Goal: Transaction & Acquisition: Purchase product/service

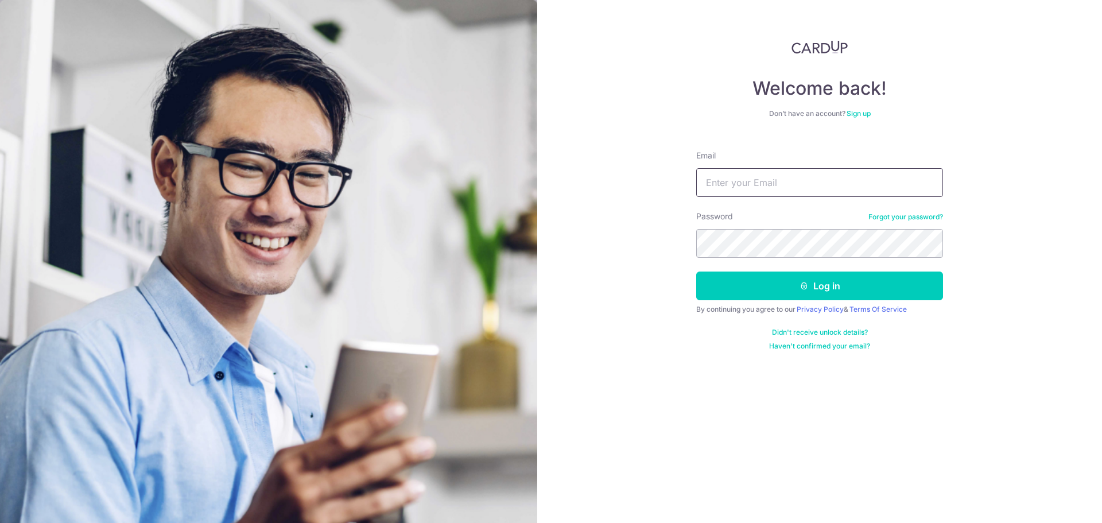
click at [748, 190] on input "Email" at bounding box center [819, 182] width 247 height 29
type input "[EMAIL_ADDRESS][DOMAIN_NAME]"
click at [106, 229] on section "Welcome back! Don’t have an account? Sign up Email runhui2539@hotmail.com Passw…" at bounding box center [551, 261] width 1102 height 523
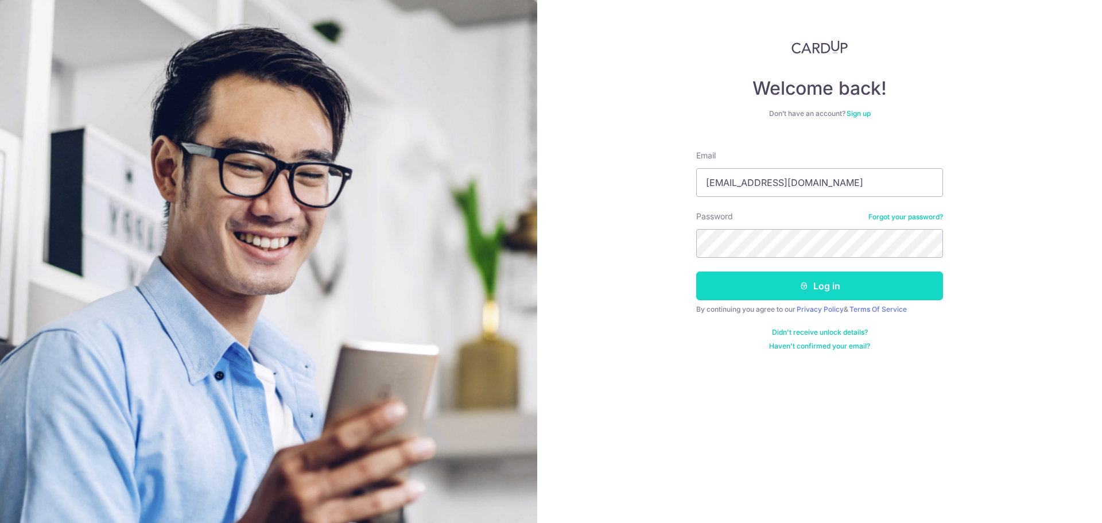
click at [800, 288] on icon "submit" at bounding box center [804, 285] width 9 height 9
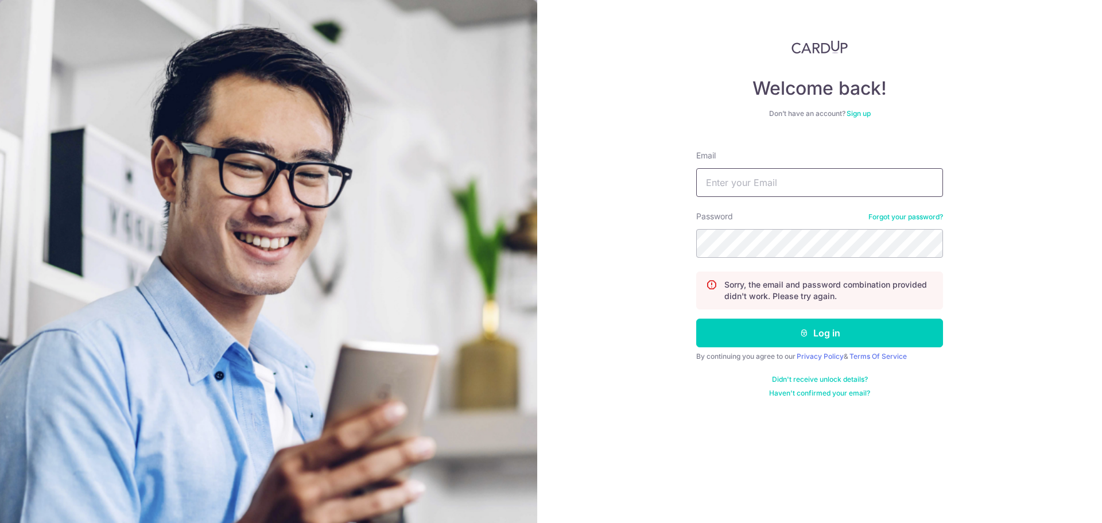
drag, startPoint x: 729, startPoint y: 191, endPoint x: 732, endPoint y: 182, distance: 9.1
click at [730, 187] on input "Email" at bounding box center [819, 182] width 247 height 29
type input "c"
type input "runhui2539@hotmail.com"
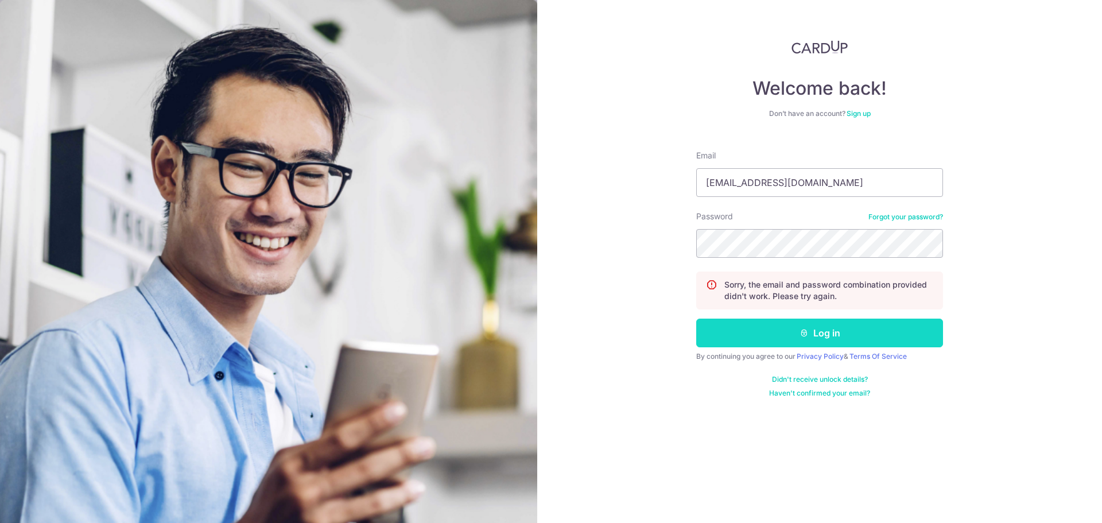
click at [856, 335] on button "Log in" at bounding box center [819, 333] width 247 height 29
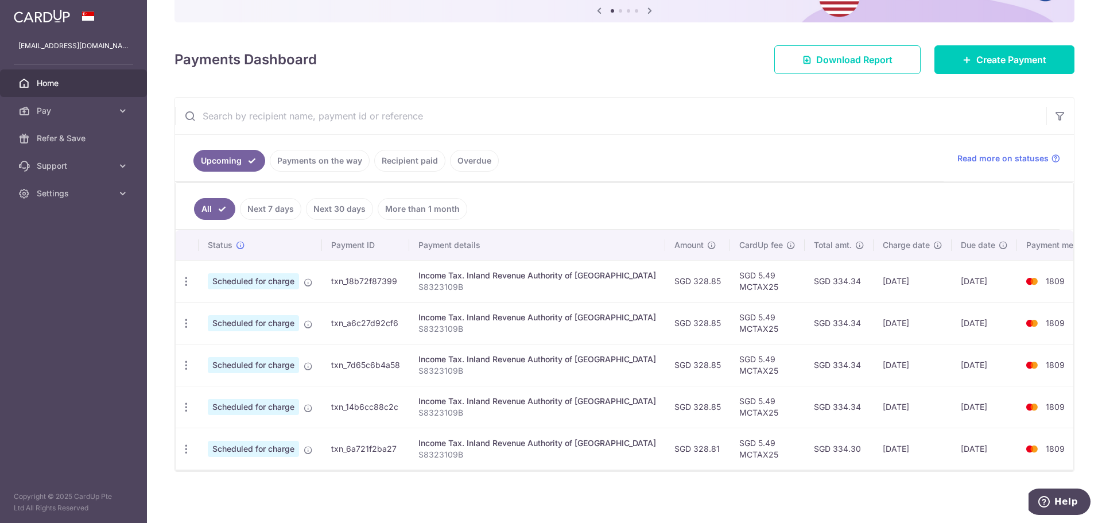
scroll to position [127, 0]
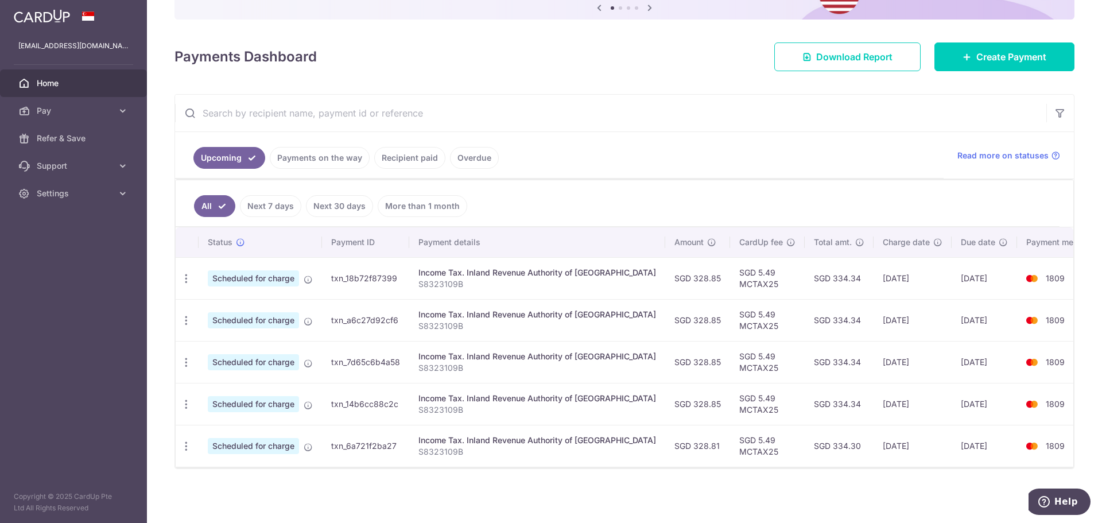
click at [426, 156] on link "Recipient paid" at bounding box center [409, 158] width 71 height 22
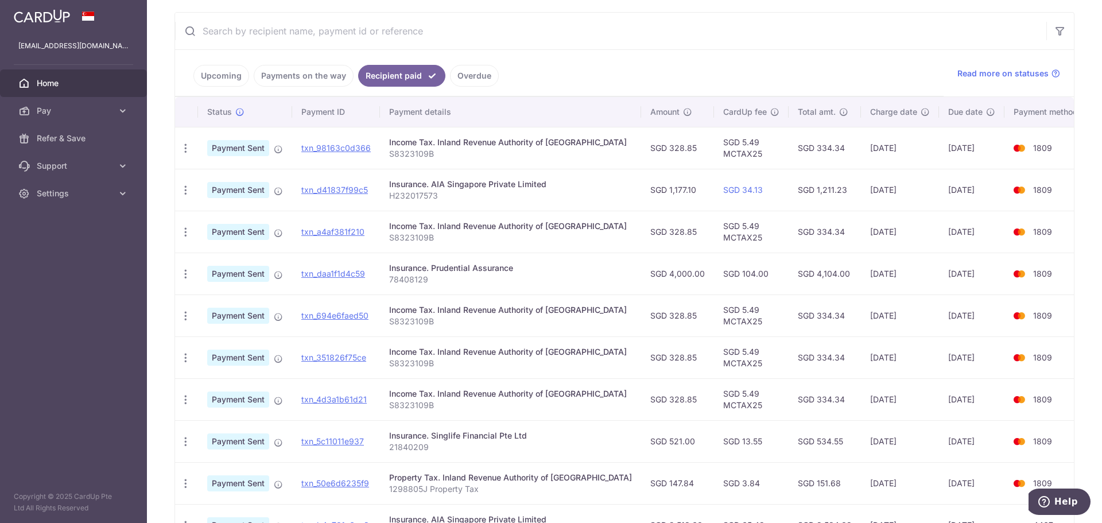
scroll to position [143, 0]
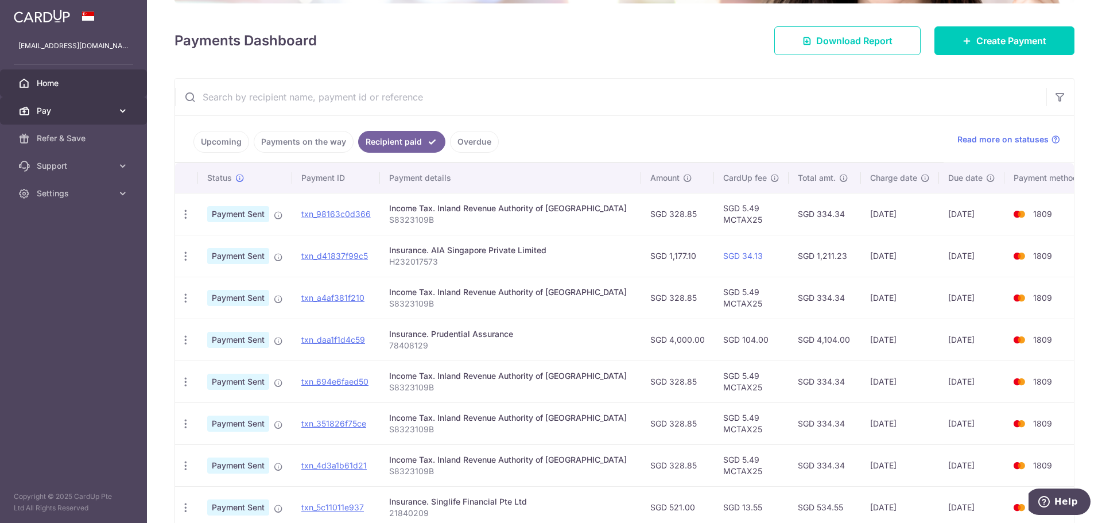
click at [45, 107] on span "Pay" at bounding box center [75, 110] width 76 height 11
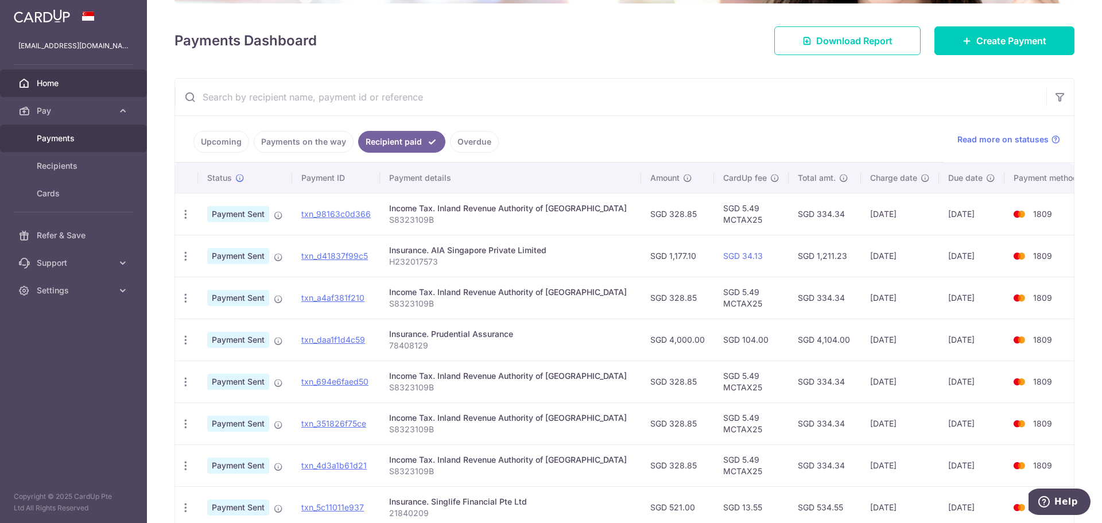
click at [81, 148] on link "Payments" at bounding box center [73, 139] width 147 height 28
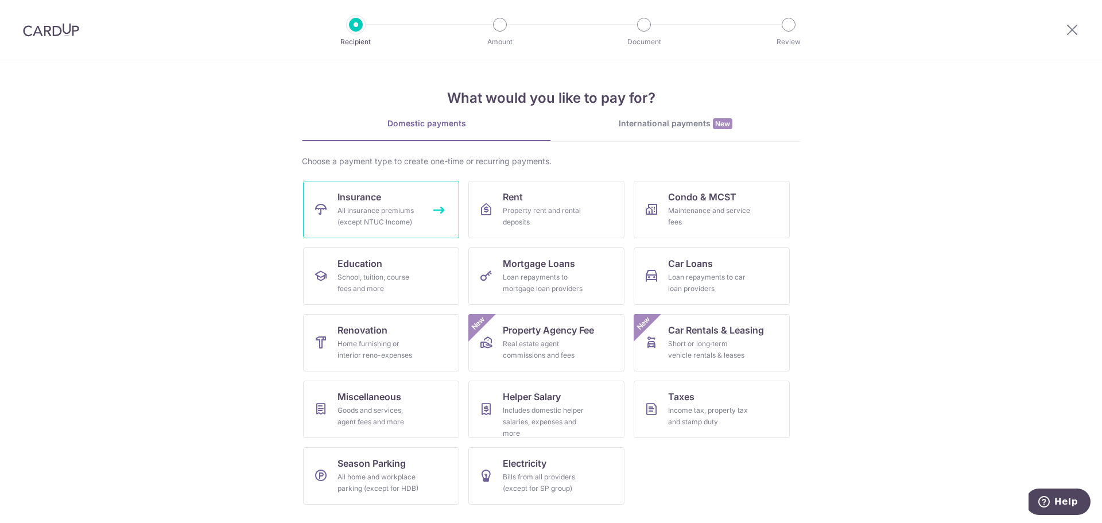
click at [377, 221] on div "All insurance premiums (except NTUC Income)" at bounding box center [379, 216] width 83 height 23
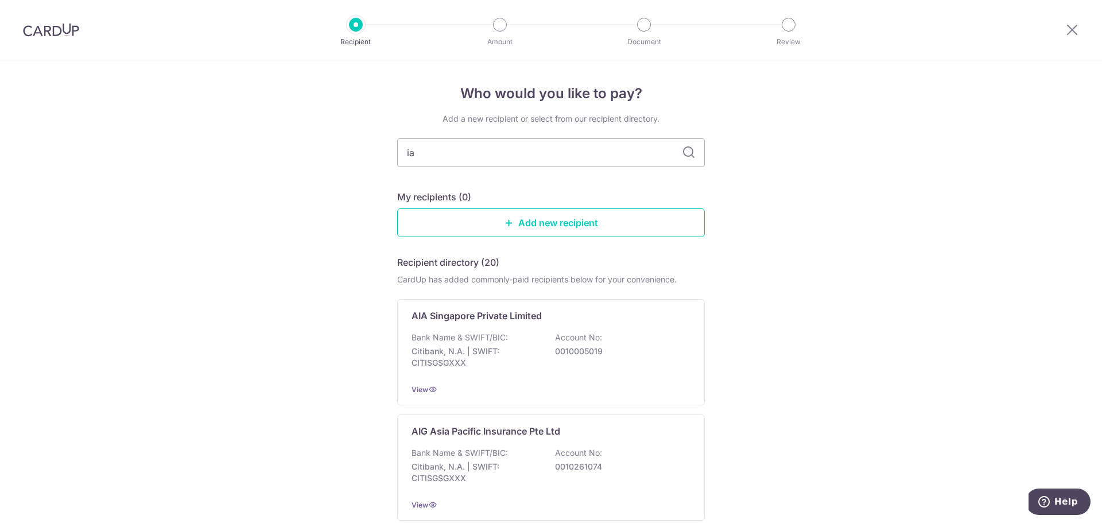
type input "iaa"
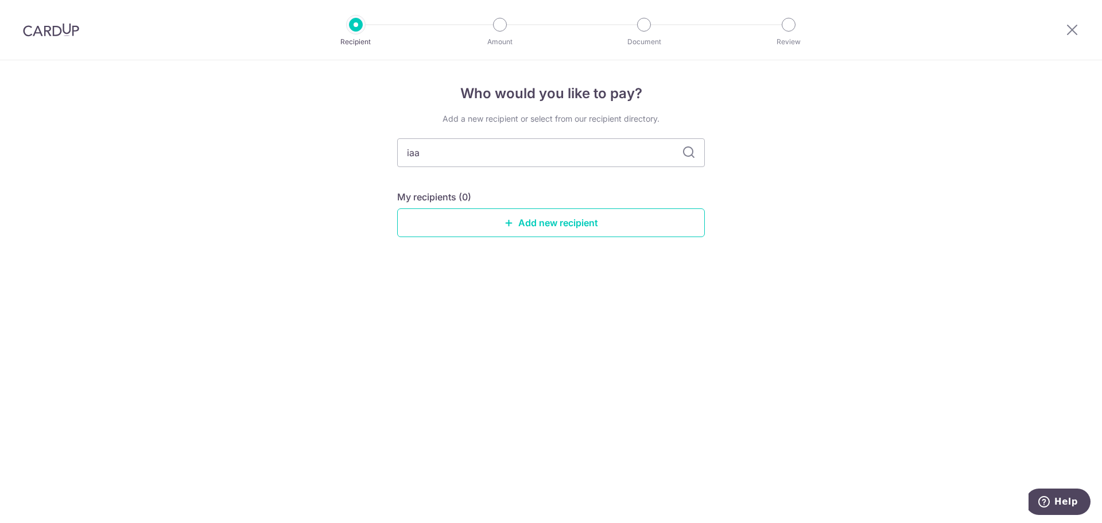
click at [490, 320] on div "Who would you like to pay? Add a new recipient or select from our recipient dir…" at bounding box center [551, 291] width 1102 height 463
drag, startPoint x: 435, startPoint y: 156, endPoint x: 32, endPoint y: 177, distance: 403.5
click at [32, 177] on div "Who would you like to pay? Add a new recipient or select from our recipient dir…" at bounding box center [551, 291] width 1102 height 463
type input "aia"
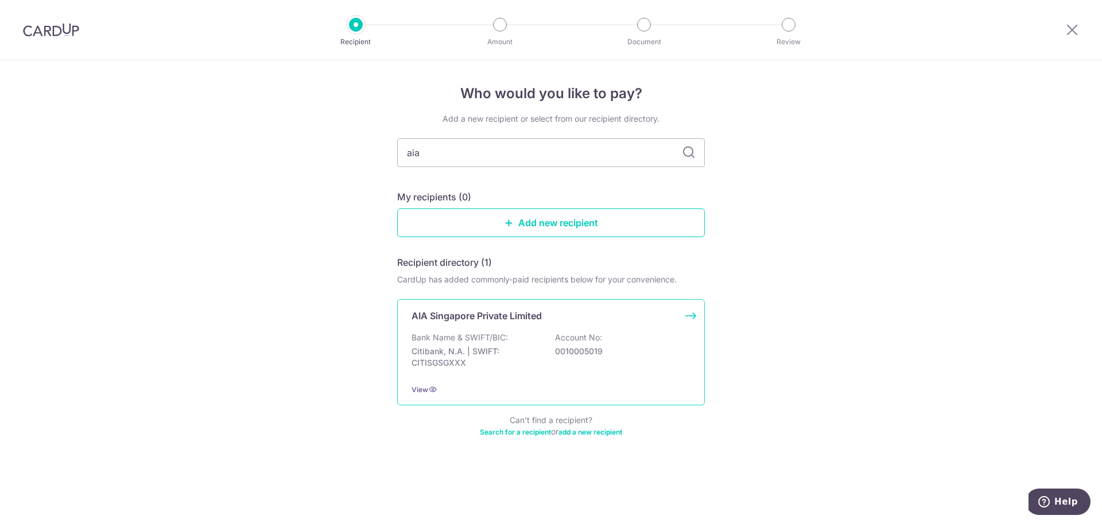
click at [477, 355] on p "Citibank, N.A. | SWIFT: CITISGSGXXX" at bounding box center [476, 357] width 129 height 23
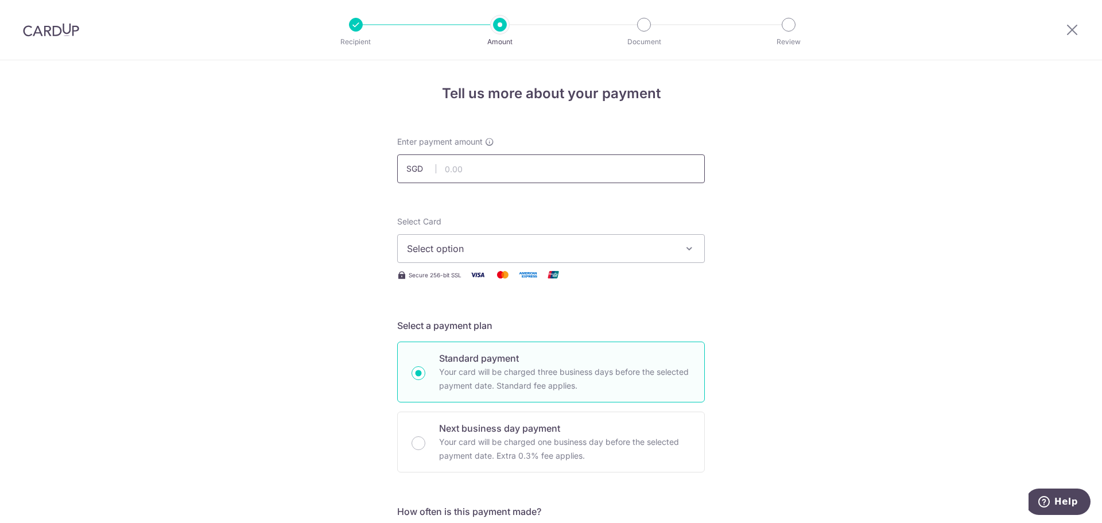
drag, startPoint x: 611, startPoint y: 172, endPoint x: 612, endPoint y: 165, distance: 7.5
click at [611, 169] on input "text" at bounding box center [551, 168] width 308 height 29
type input "616.00"
click at [521, 242] on span "Select option" at bounding box center [540, 249] width 267 height 14
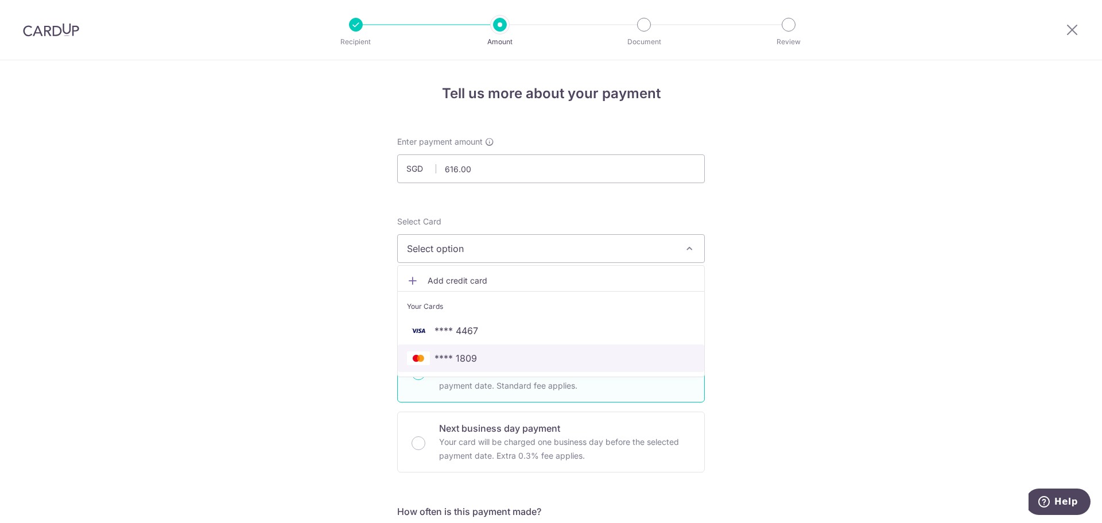
click at [505, 358] on span "**** 1809" at bounding box center [551, 358] width 288 height 14
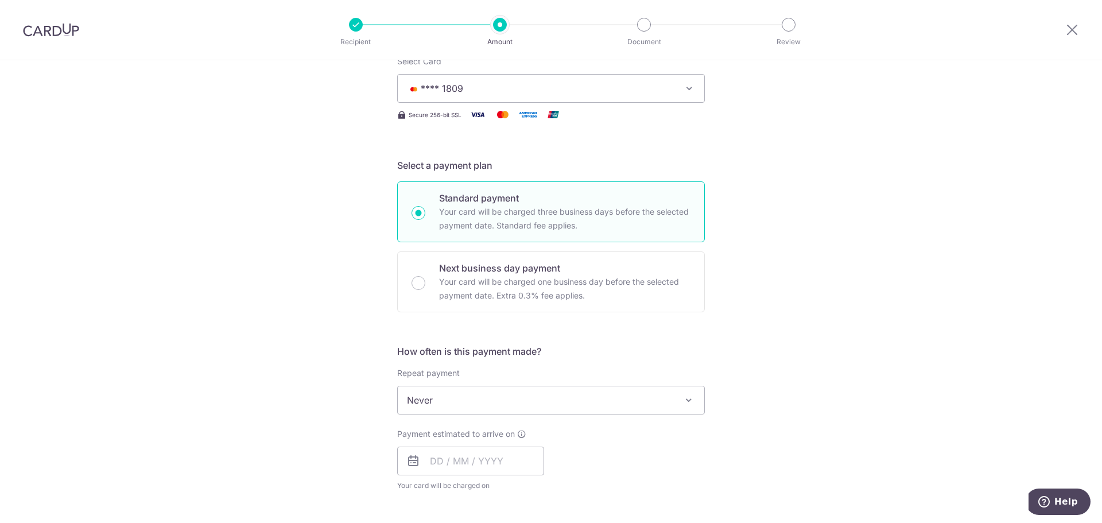
scroll to position [172, 0]
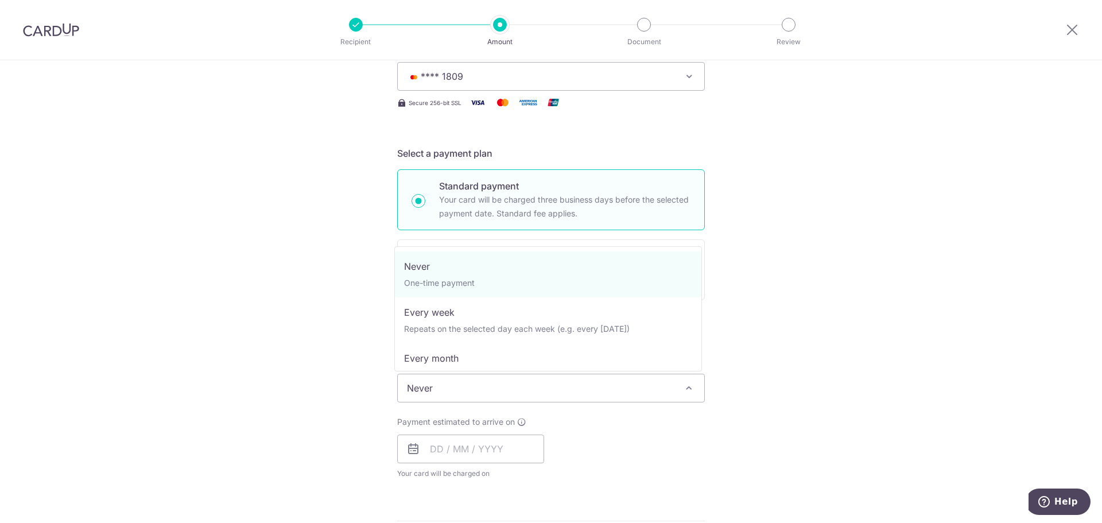
click at [568, 400] on span "Never" at bounding box center [551, 388] width 307 height 28
click at [573, 394] on span "Never" at bounding box center [551, 388] width 307 height 28
click at [573, 395] on span "Never" at bounding box center [551, 388] width 307 height 28
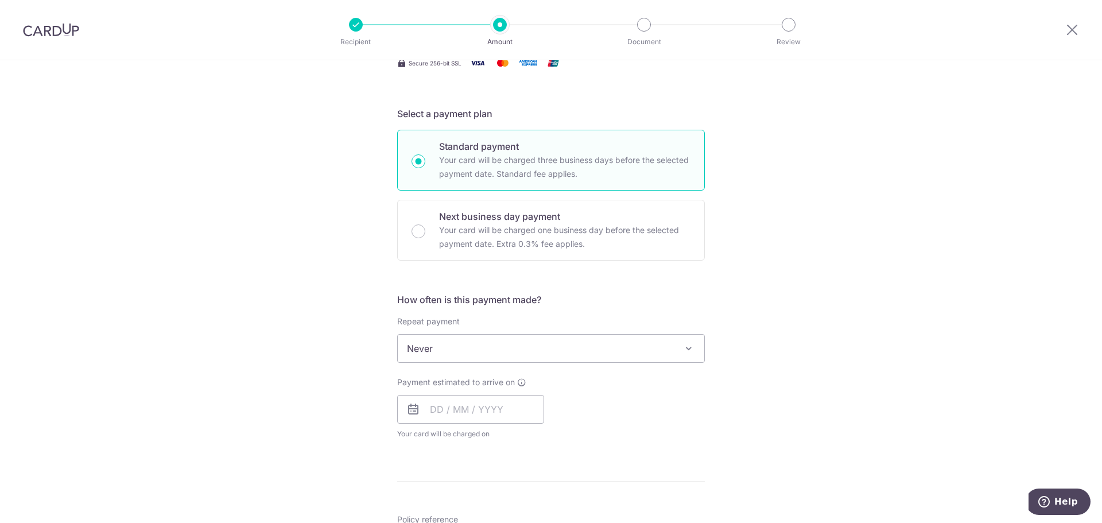
scroll to position [230, 0]
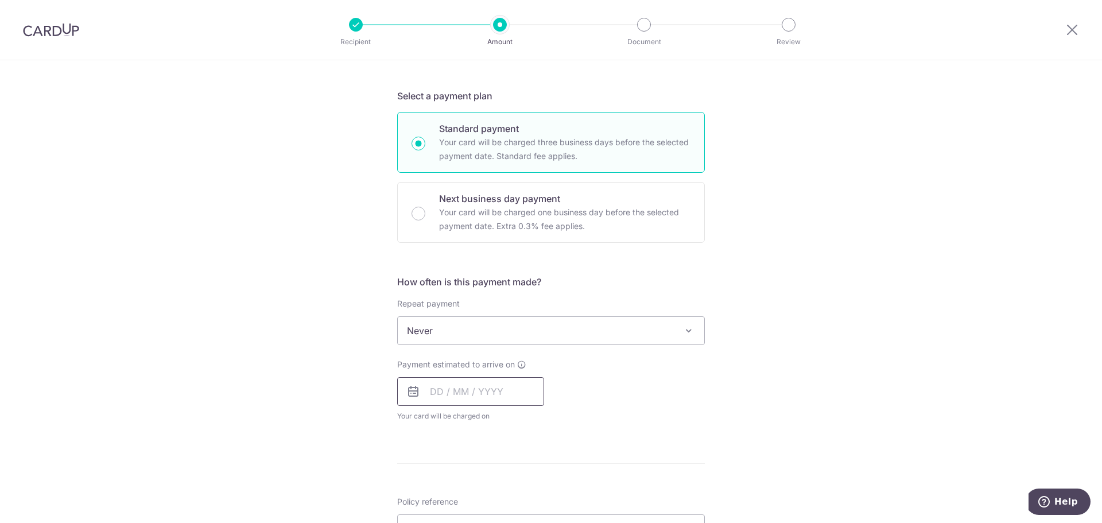
click at [502, 393] on input "text" at bounding box center [470, 391] width 147 height 29
click at [700, 391] on div "Payment estimated to arrive on Prev Next Oct Nov Dec 2025 2026 2027 2028 2029 2…" at bounding box center [550, 390] width 321 height 63
click at [474, 393] on input "text" at bounding box center [470, 391] width 147 height 29
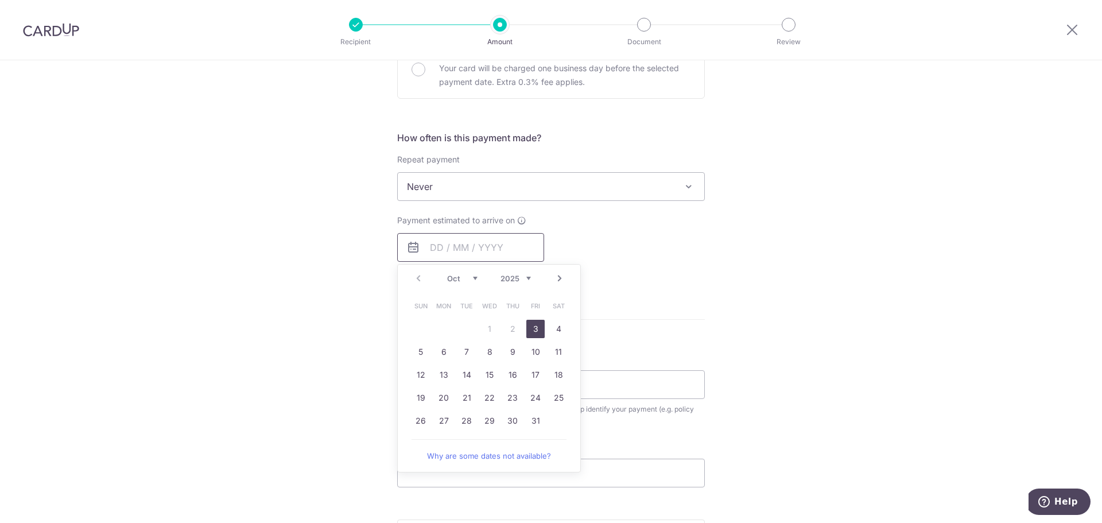
scroll to position [402, 0]
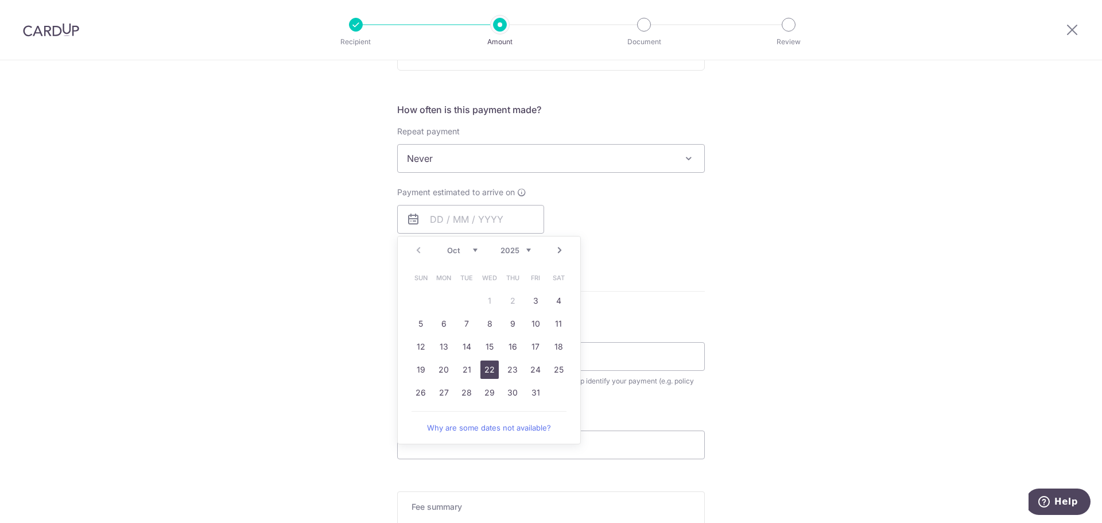
click at [492, 370] on link "22" at bounding box center [489, 369] width 18 height 18
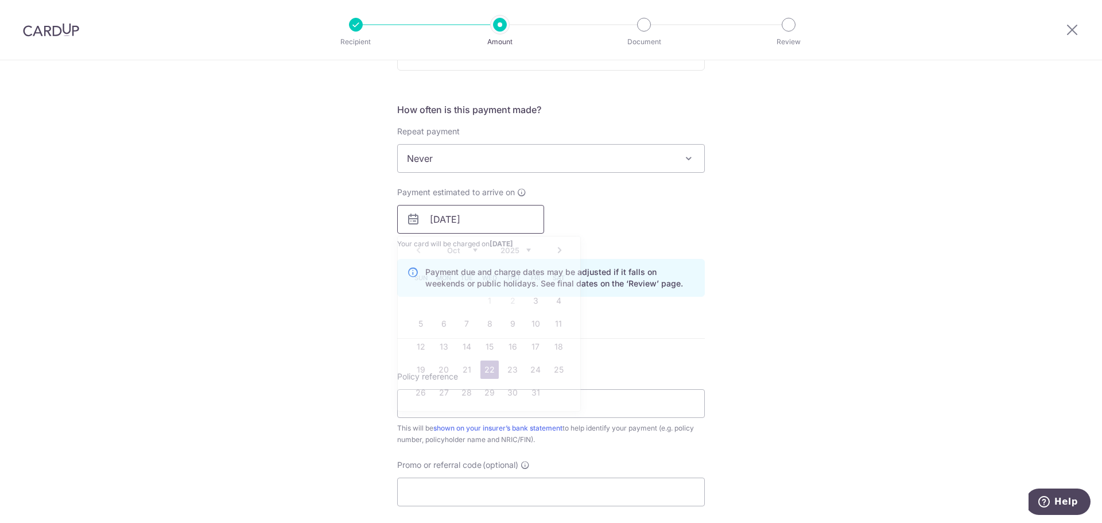
click at [486, 219] on input "22/10/2025" at bounding box center [470, 219] width 147 height 29
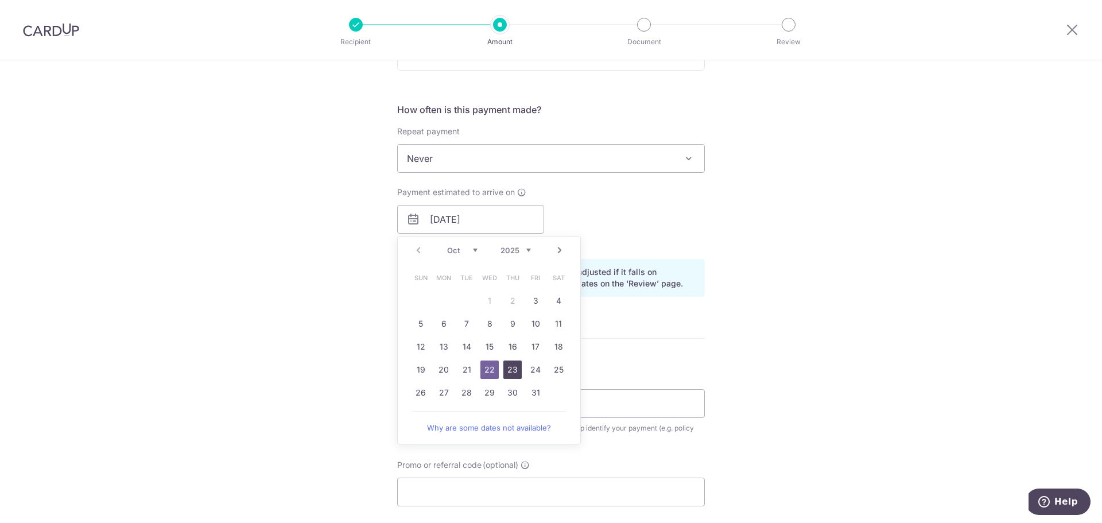
click at [507, 368] on link "23" at bounding box center [512, 369] width 18 height 18
type input "[DATE]"
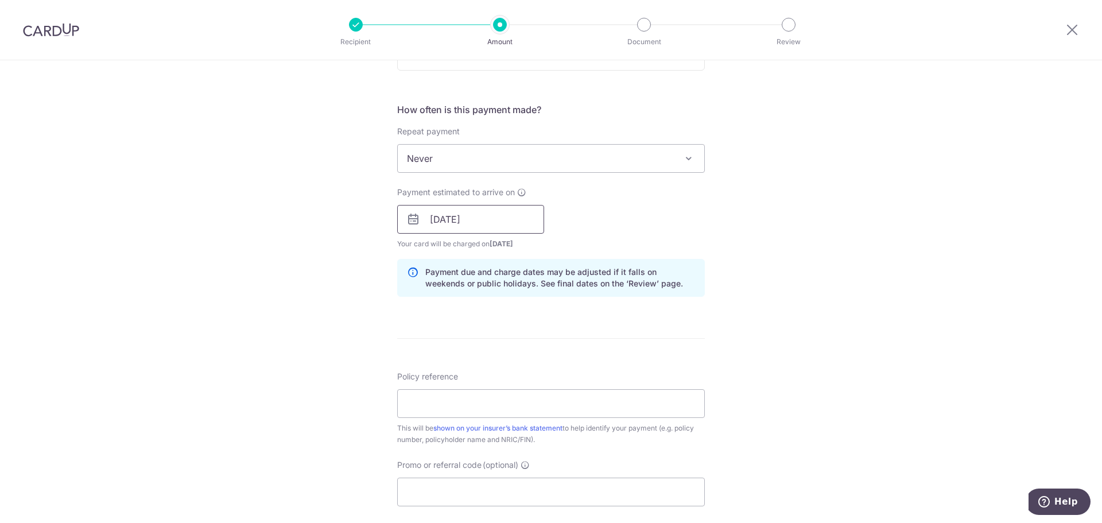
click at [501, 214] on input "[DATE]" at bounding box center [470, 219] width 147 height 29
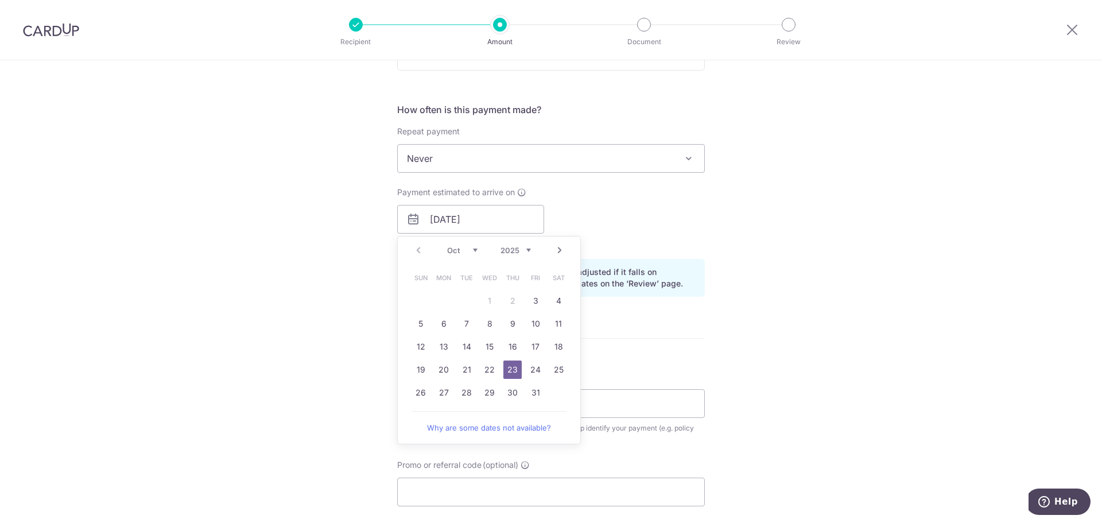
click at [786, 257] on div "Tell us more about your payment Enter payment amount SGD 616.00 616.00 Select C…" at bounding box center [551, 200] width 1102 height 1085
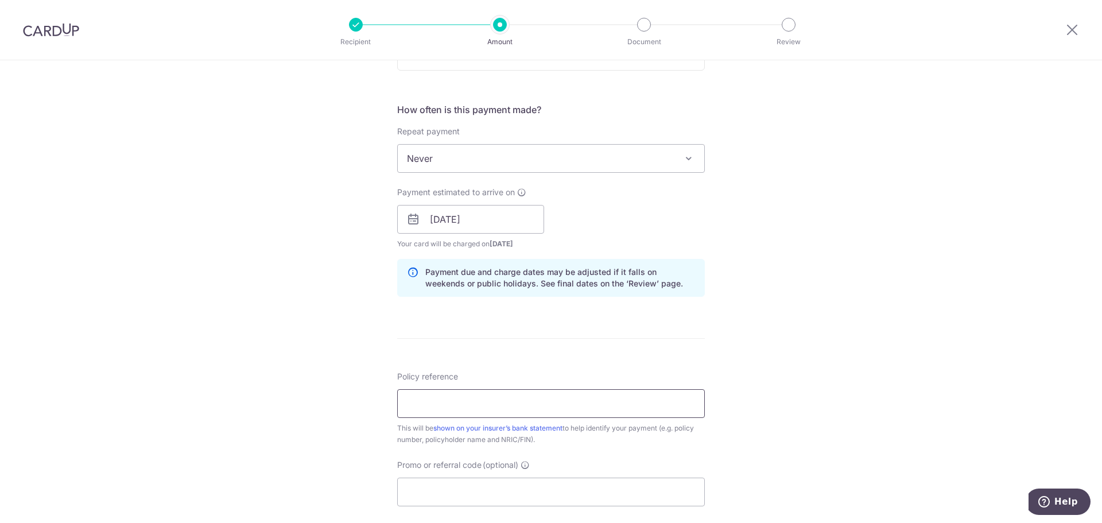
click at [515, 397] on input "Policy reference" at bounding box center [551, 403] width 308 height 29
type input "H234301740"
click at [514, 492] on input "Promo or referral code (optional)" at bounding box center [551, 492] width 308 height 29
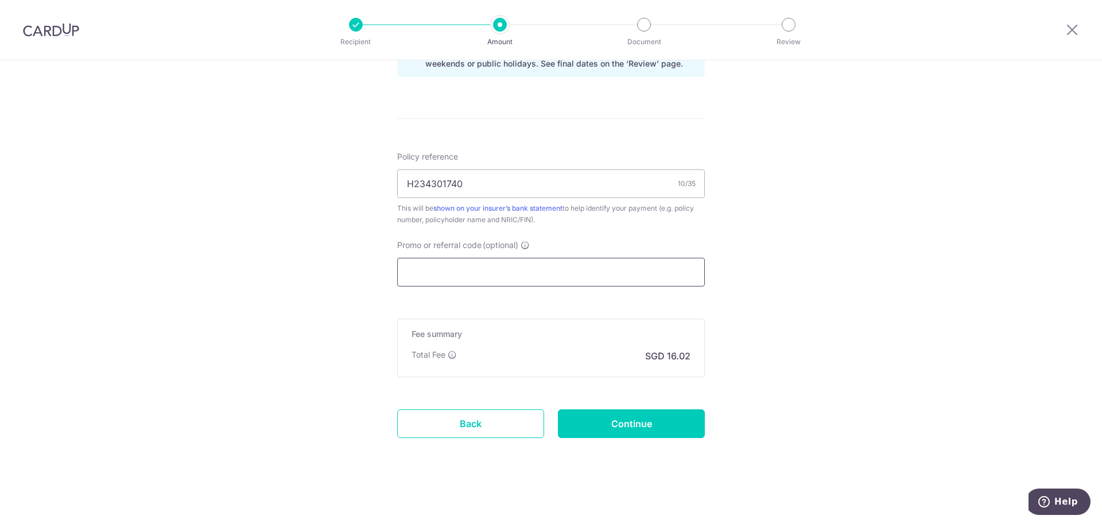
scroll to position [623, 0]
click at [507, 276] on input "Promo or referral code (optional)" at bounding box center [551, 271] width 308 height 29
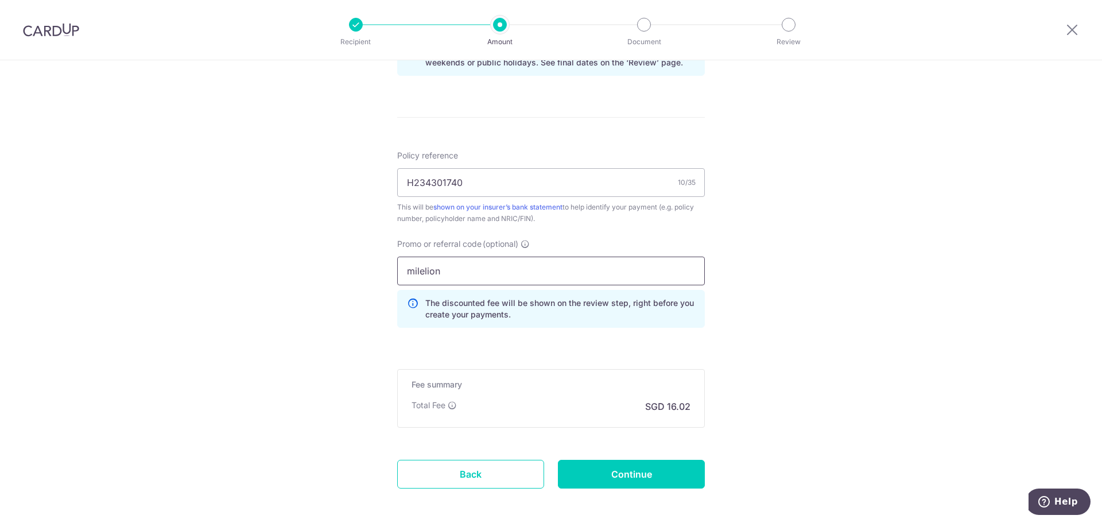
type input "milelion"
click at [820, 419] on div "Tell us more about your payment Enter payment amount SGD 616.00 616.00 Select C…" at bounding box center [551, 5] width 1102 height 1137
click at [622, 482] on input "Continue" at bounding box center [631, 474] width 147 height 29
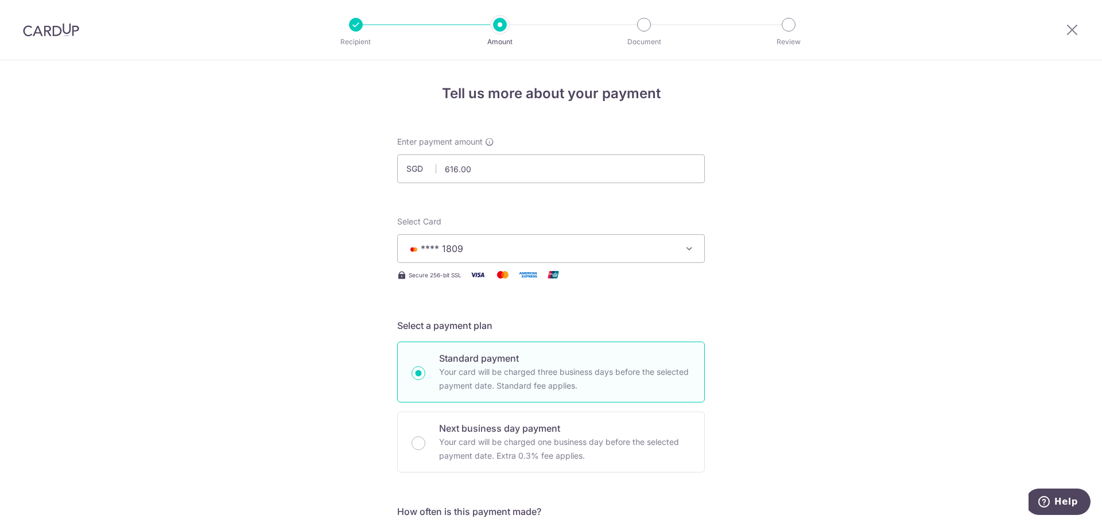
scroll to position [690, 0]
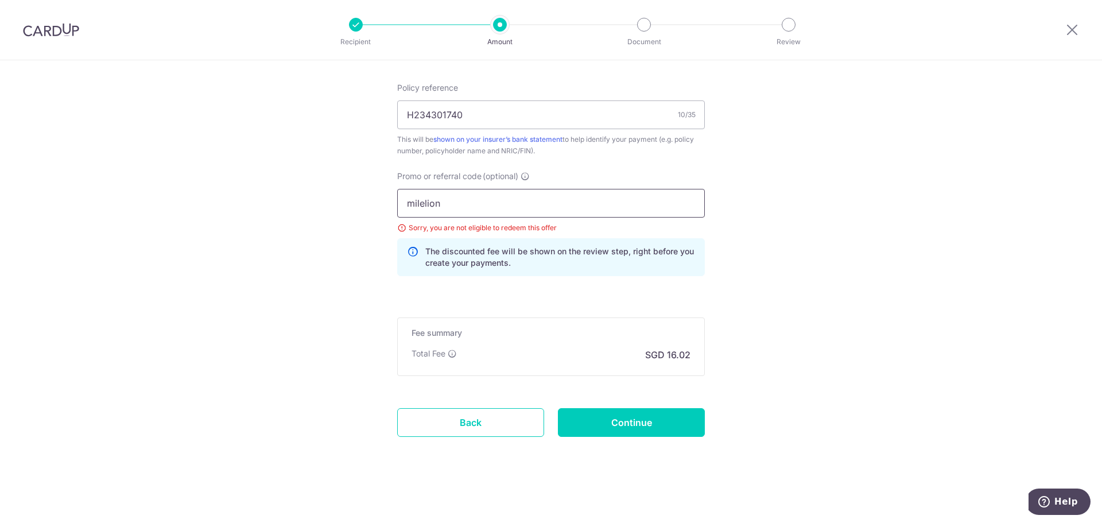
drag, startPoint x: 501, startPoint y: 203, endPoint x: 0, endPoint y: 191, distance: 500.7
type input "off225"
click at [618, 425] on input "Continue" at bounding box center [631, 422] width 147 height 29
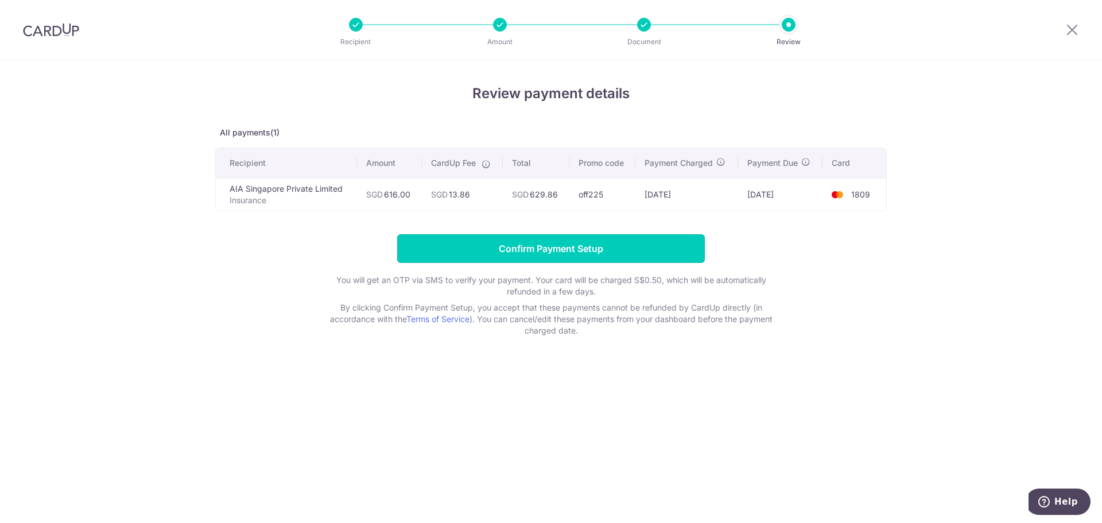
click at [552, 245] on input "Confirm Payment Setup" at bounding box center [551, 248] width 308 height 29
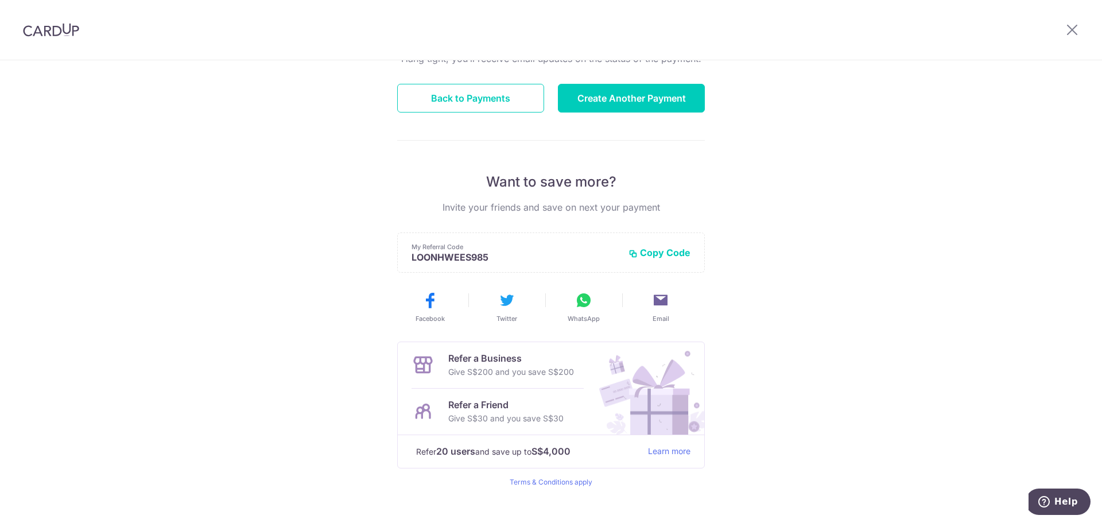
scroll to position [150, 0]
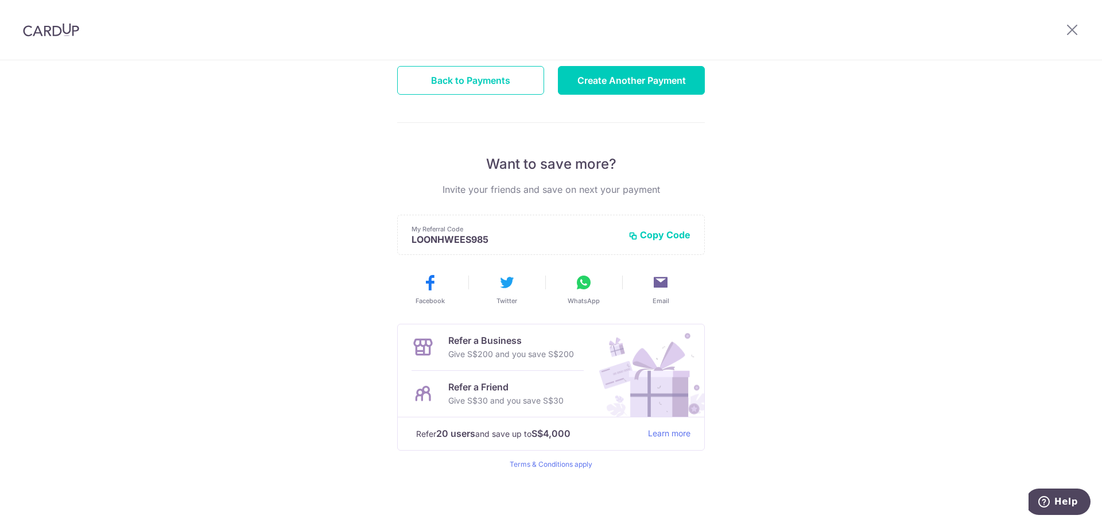
click at [625, 65] on div "Hang tight, you’ll receive email updates on the status of the payment. Back to …" at bounding box center [551, 251] width 308 height 435
click at [631, 78] on button "Create Another Payment" at bounding box center [631, 80] width 147 height 29
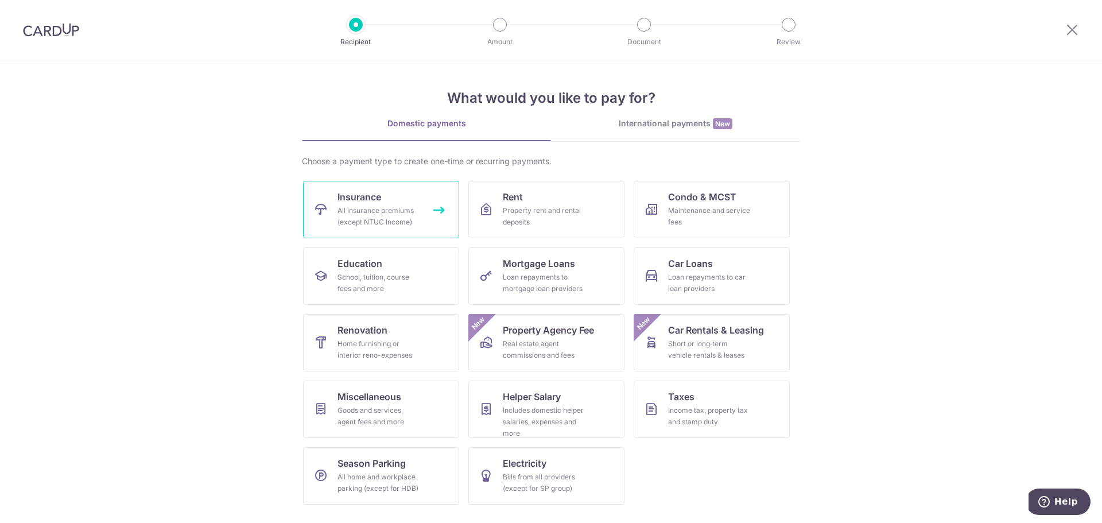
click at [357, 207] on div "All insurance premiums (except NTUC Income)" at bounding box center [379, 216] width 83 height 23
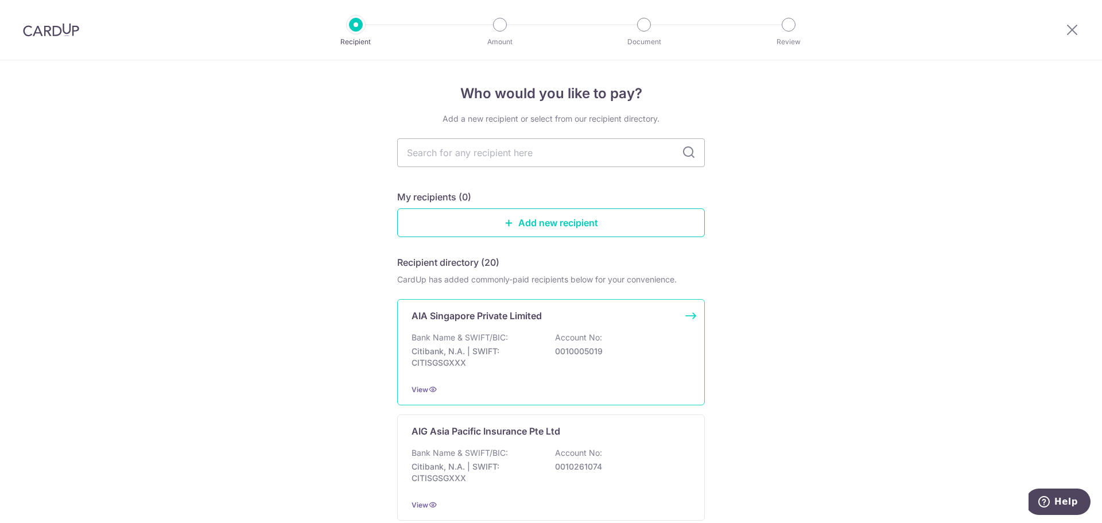
click at [513, 336] on div "Bank Name & SWIFT/BIC: Citibank, N.A. | SWIFT: CITISGSGXXX Account No: 00100050…" at bounding box center [551, 353] width 279 height 42
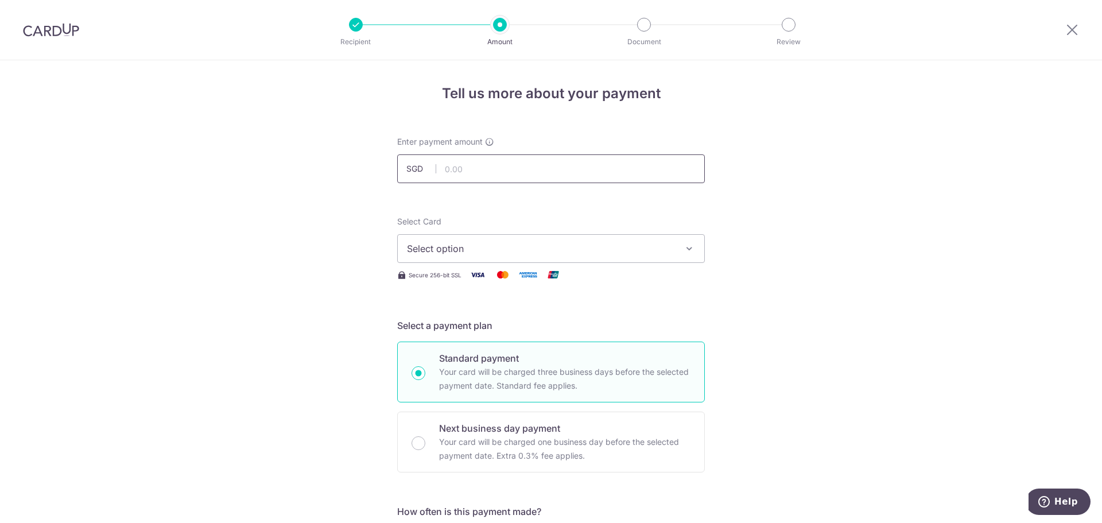
click at [522, 174] on input "text" at bounding box center [551, 168] width 308 height 29
type input "2,754.60"
click at [470, 258] on button "Select option" at bounding box center [551, 248] width 308 height 29
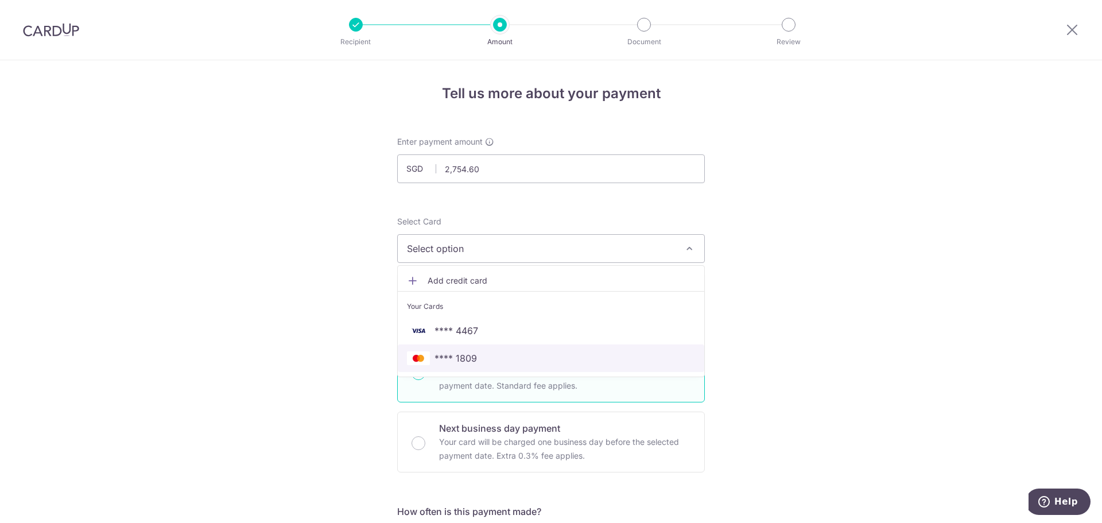
click at [509, 359] on span "**** 1809" at bounding box center [551, 358] width 288 height 14
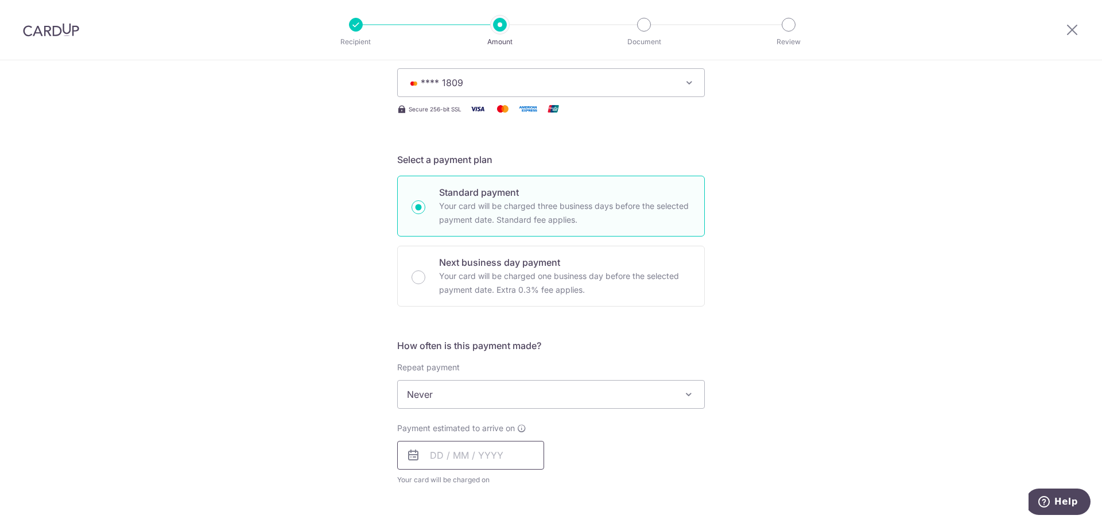
scroll to position [172, 0]
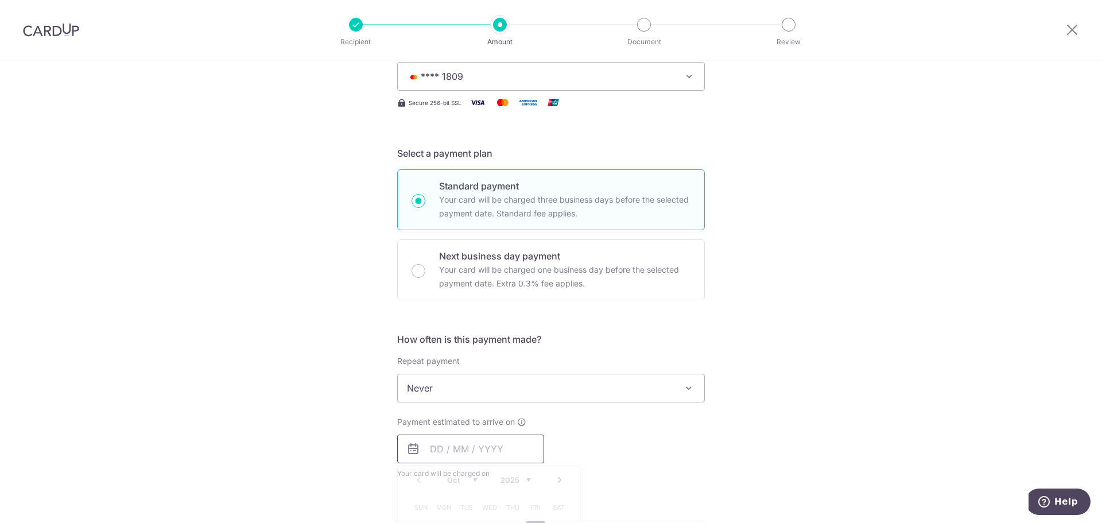
click at [452, 458] on input "text" at bounding box center [470, 449] width 147 height 29
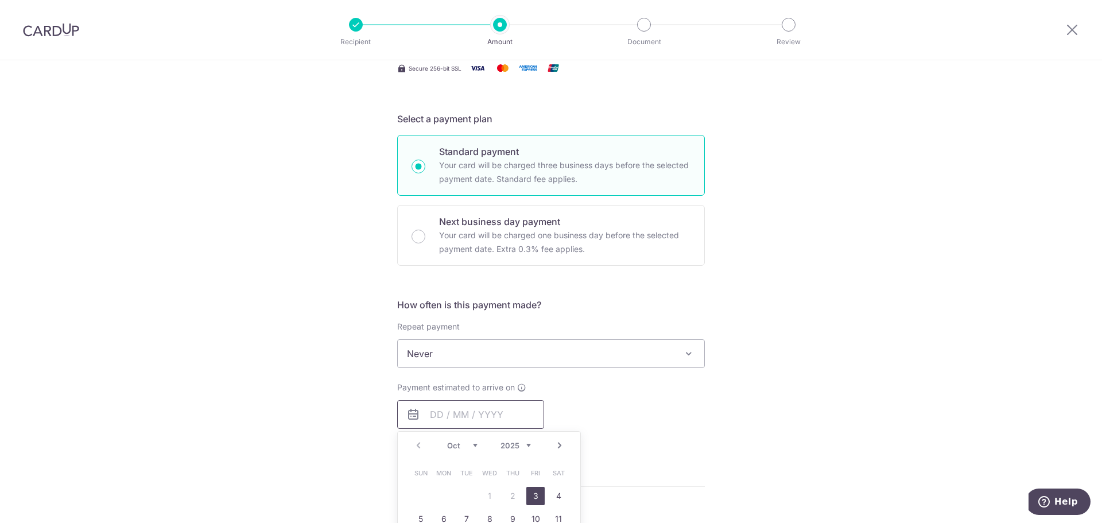
scroll to position [287, 0]
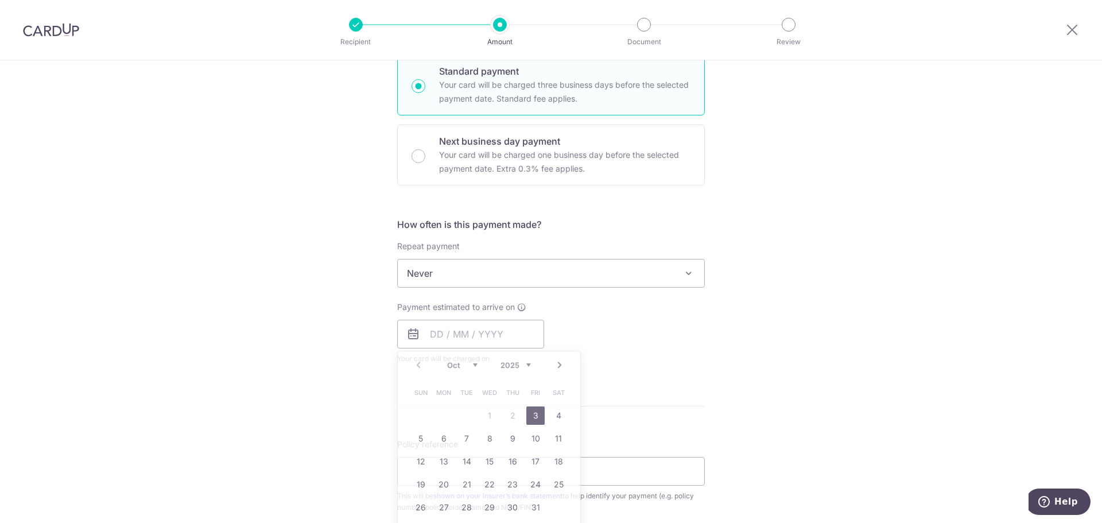
click at [759, 380] on div "Tell us more about your payment Enter payment amount SGD 2,754.60 2754.60 Selec…" at bounding box center [551, 292] width 1102 height 1038
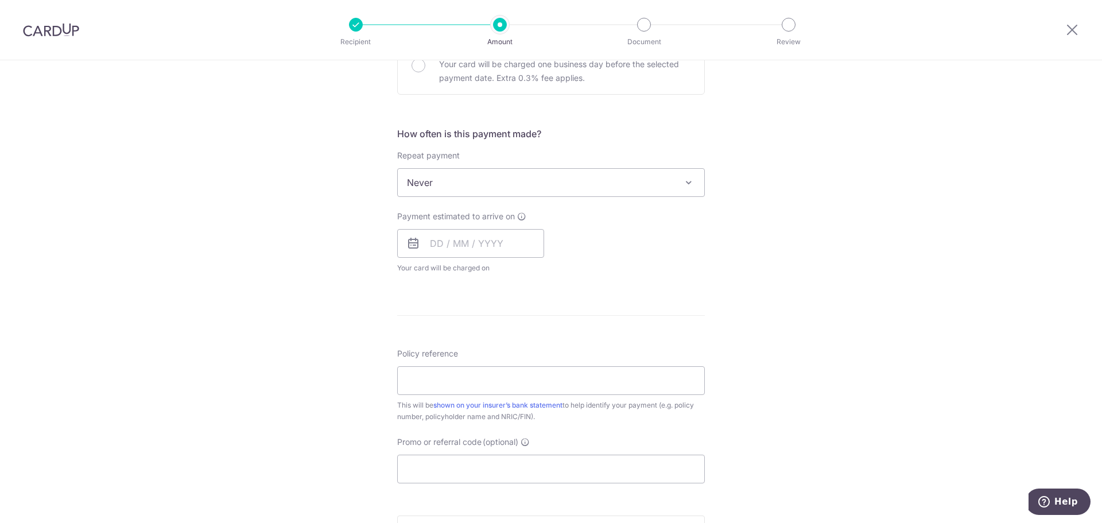
scroll to position [402, 0]
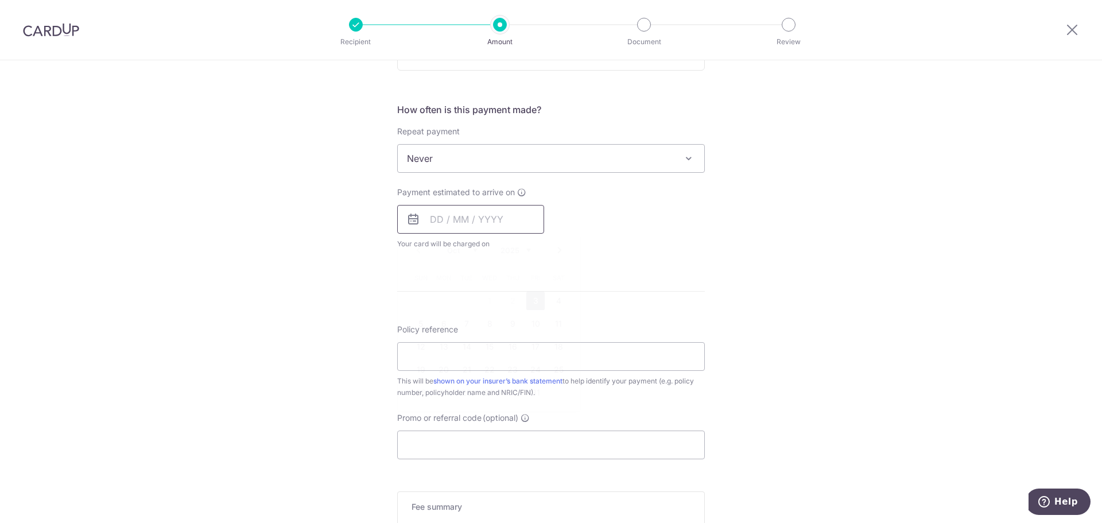
click at [437, 225] on input "text" at bounding box center [470, 219] width 147 height 29
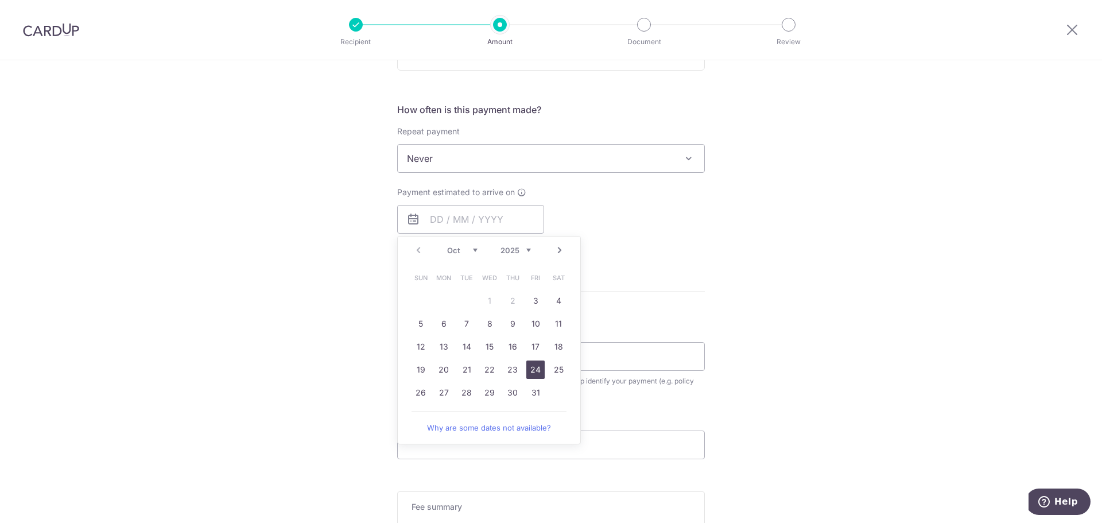
click at [532, 367] on link "24" at bounding box center [535, 369] width 18 height 18
type input "[DATE]"
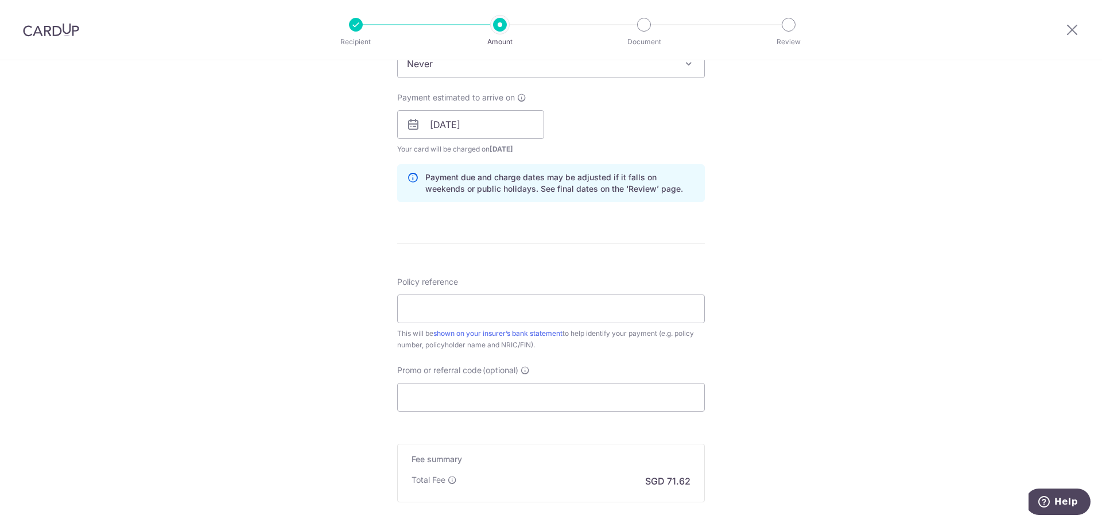
scroll to position [517, 0]
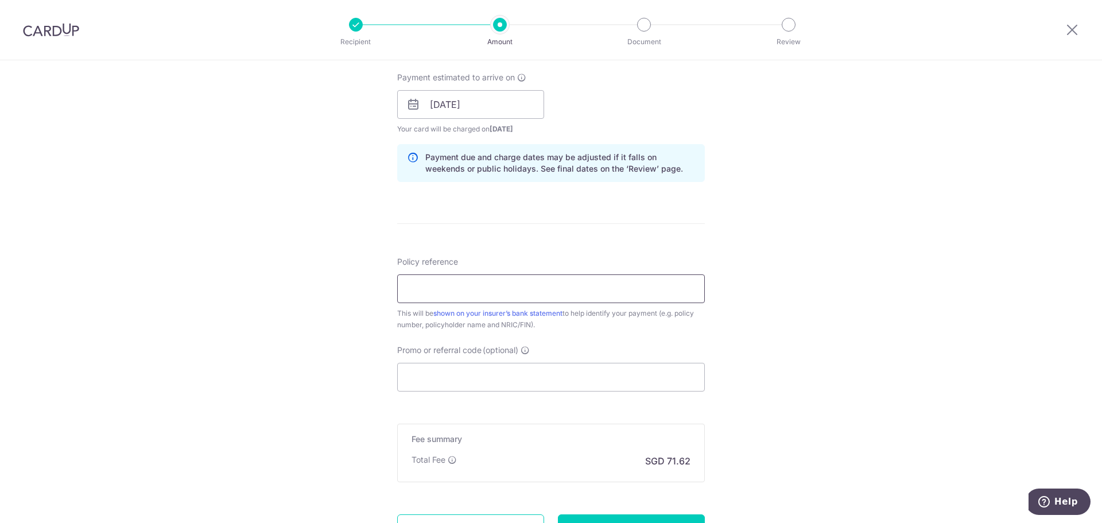
click at [543, 300] on input "Policy reference" at bounding box center [551, 288] width 308 height 29
type input "H234301740"
click at [459, 365] on input "Promo or referral code (optional)" at bounding box center [551, 377] width 308 height 29
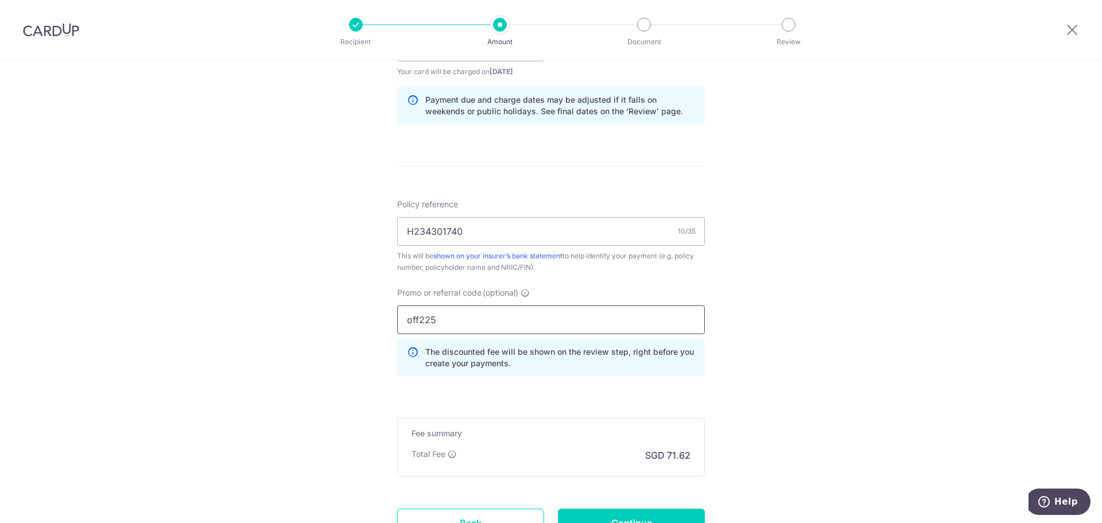
scroll to position [674, 0]
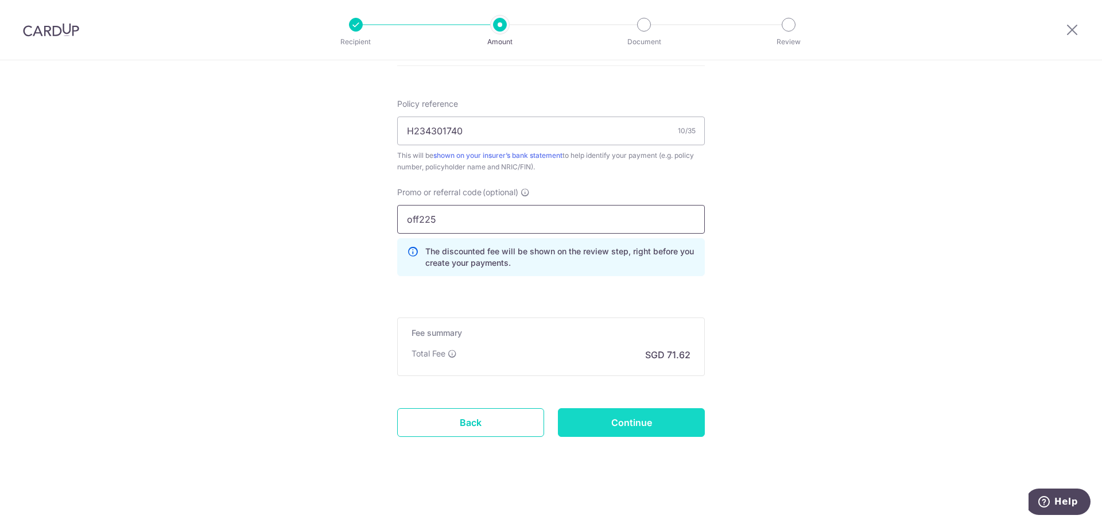
type input "off225"
click at [691, 425] on input "Continue" at bounding box center [631, 422] width 147 height 29
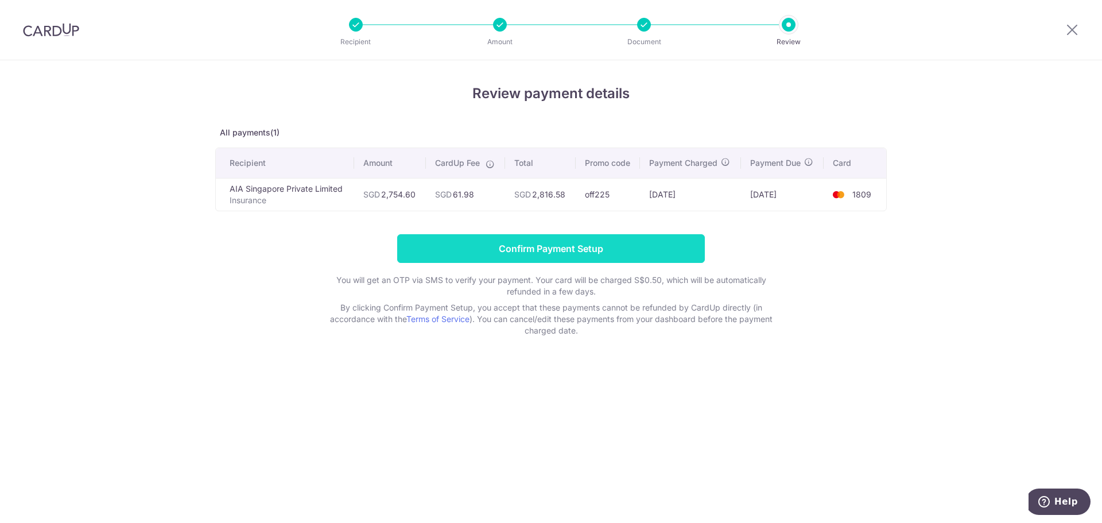
click at [658, 244] on input "Confirm Payment Setup" at bounding box center [551, 248] width 308 height 29
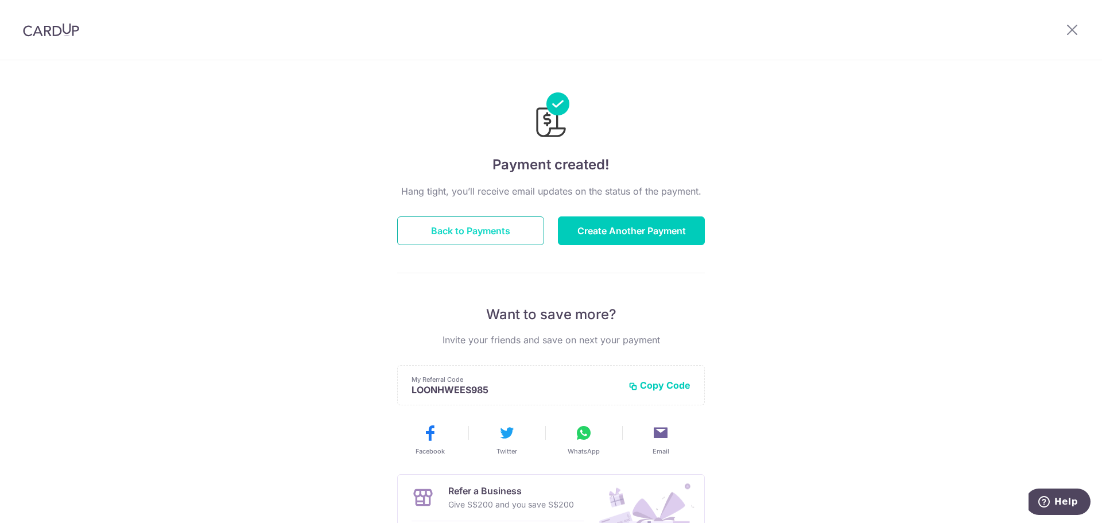
click at [435, 231] on button "Back to Payments" at bounding box center [470, 230] width 147 height 29
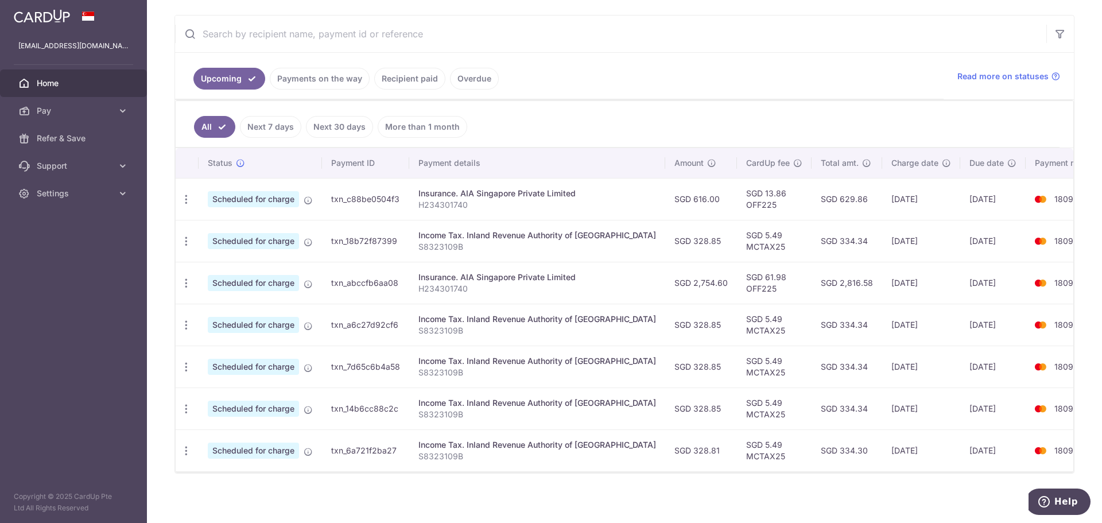
scroll to position [211, 0]
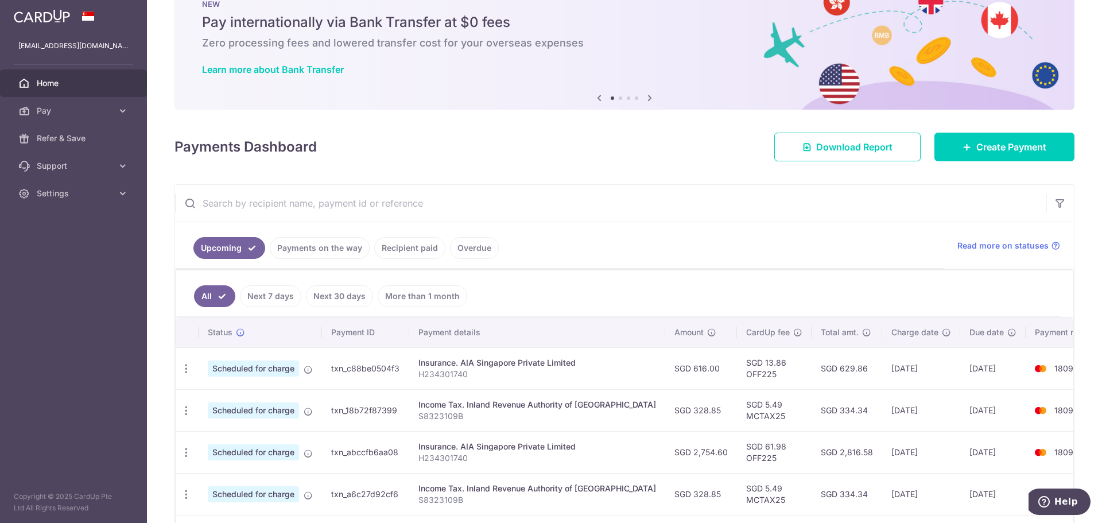
scroll to position [57, 0]
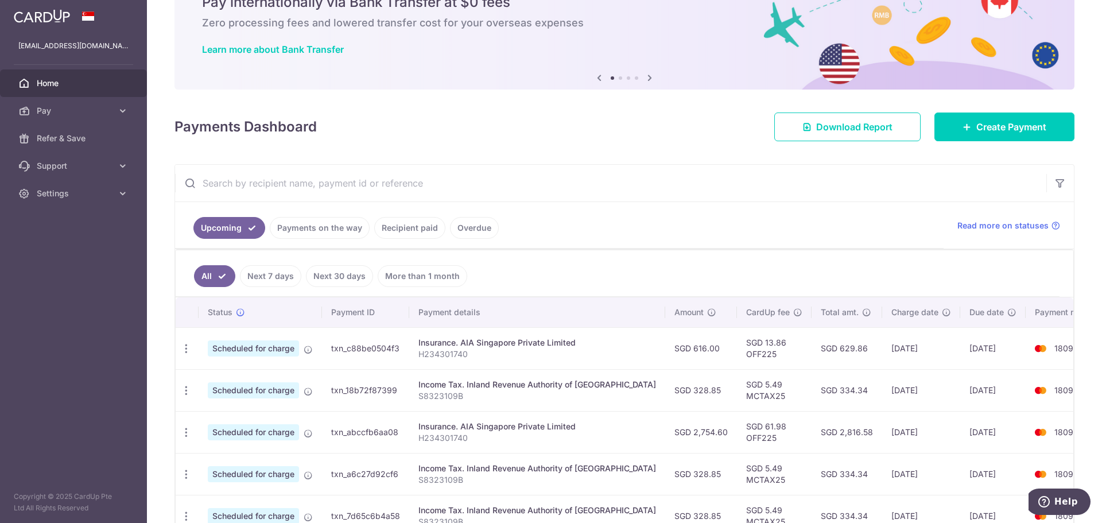
click at [548, 274] on ul "All Next 7 days Next 30 days More than 1 month" at bounding box center [618, 273] width 884 height 46
click at [346, 230] on link "Payments on the way" at bounding box center [320, 228] width 100 height 22
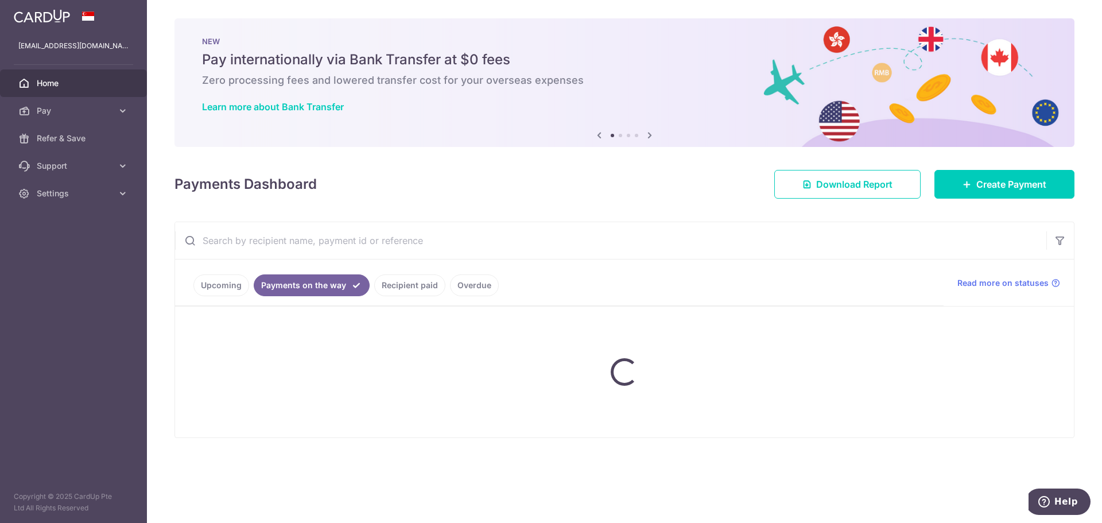
scroll to position [0, 0]
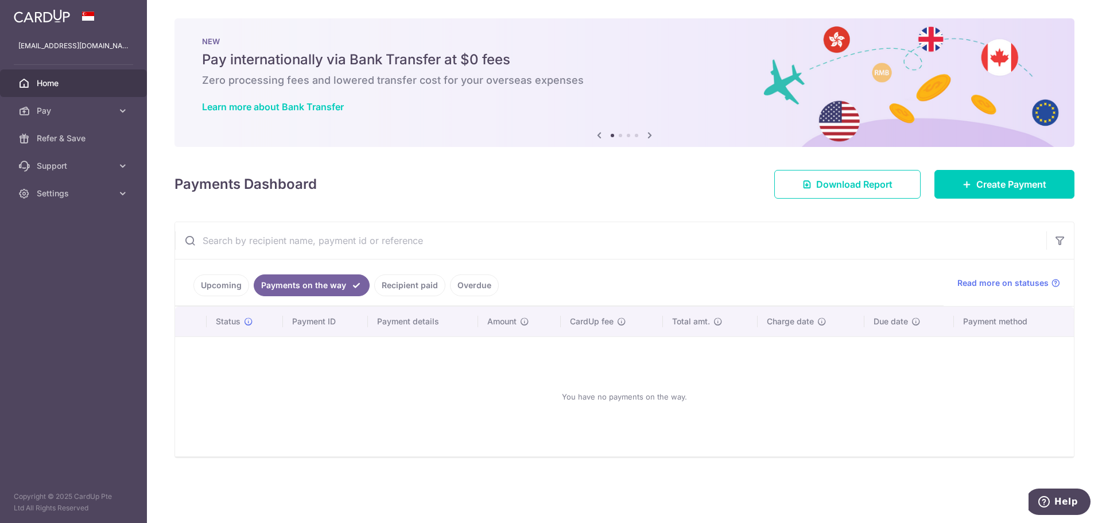
click at [216, 282] on link "Upcoming" at bounding box center [221, 285] width 56 height 22
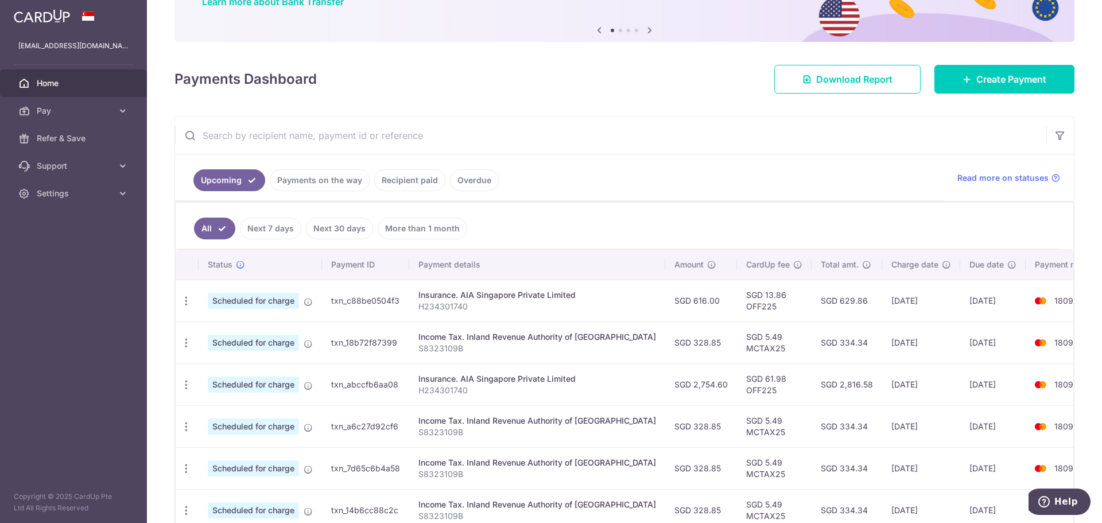
scroll to position [115, 0]
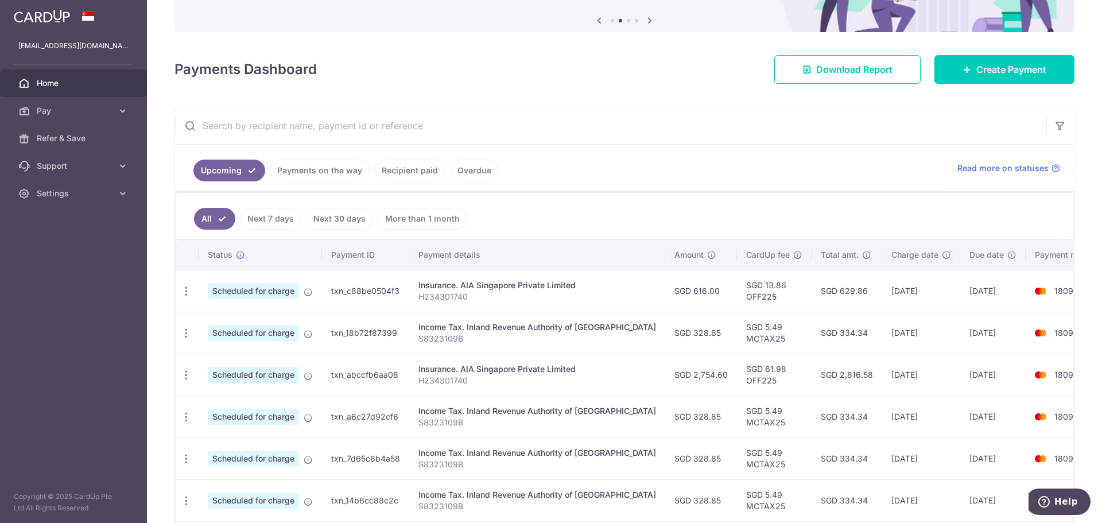
drag, startPoint x: 529, startPoint y: 84, endPoint x: 543, endPoint y: 77, distance: 15.4
click at [532, 82] on div "× Pause Schedule Pause all future payments in this series Pause just this one p…" at bounding box center [624, 261] width 955 height 523
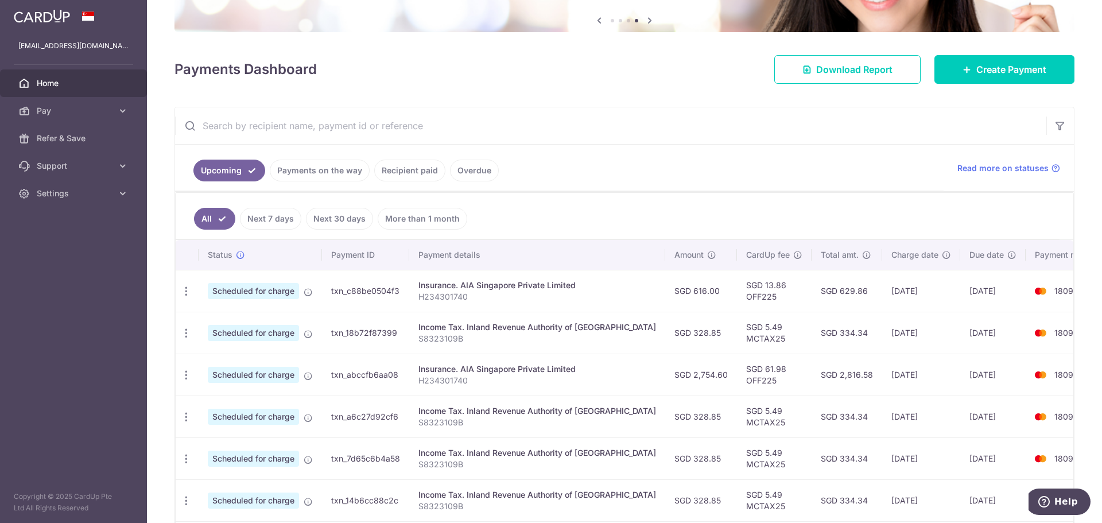
click at [945, 127] on input "text" at bounding box center [610, 125] width 871 height 37
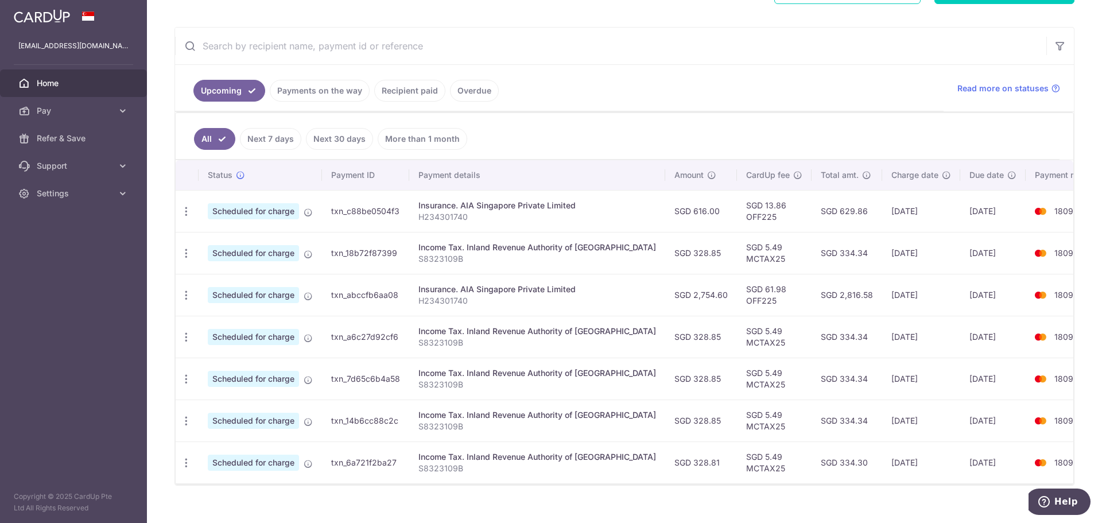
scroll to position [211, 0]
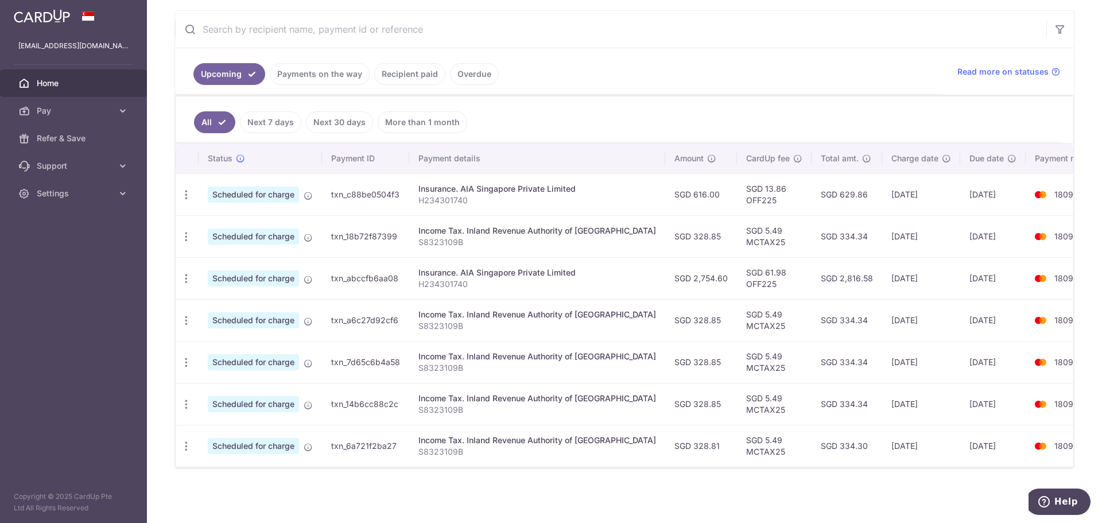
click at [392, 77] on link "Recipient paid" at bounding box center [409, 74] width 71 height 22
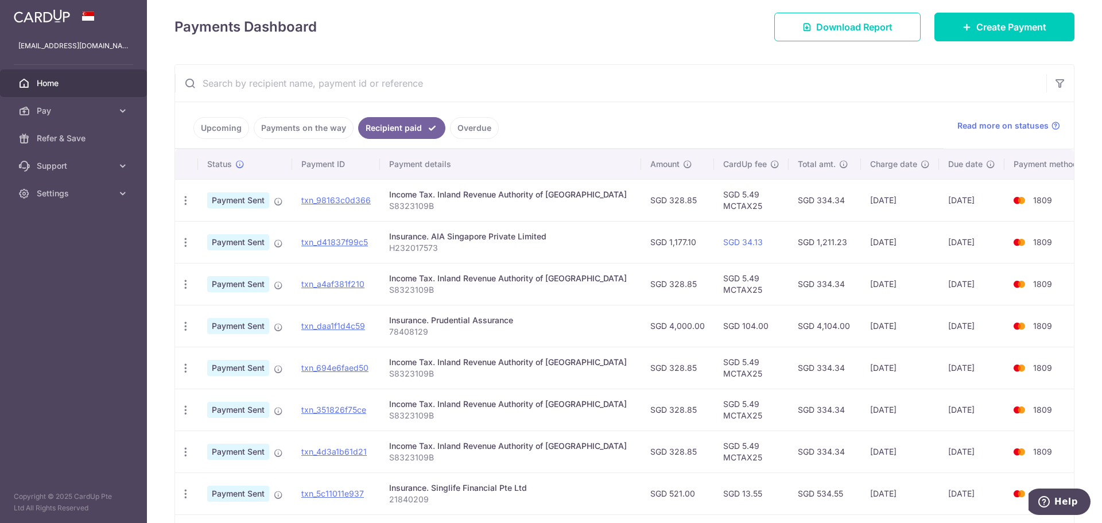
scroll to position [86, 0]
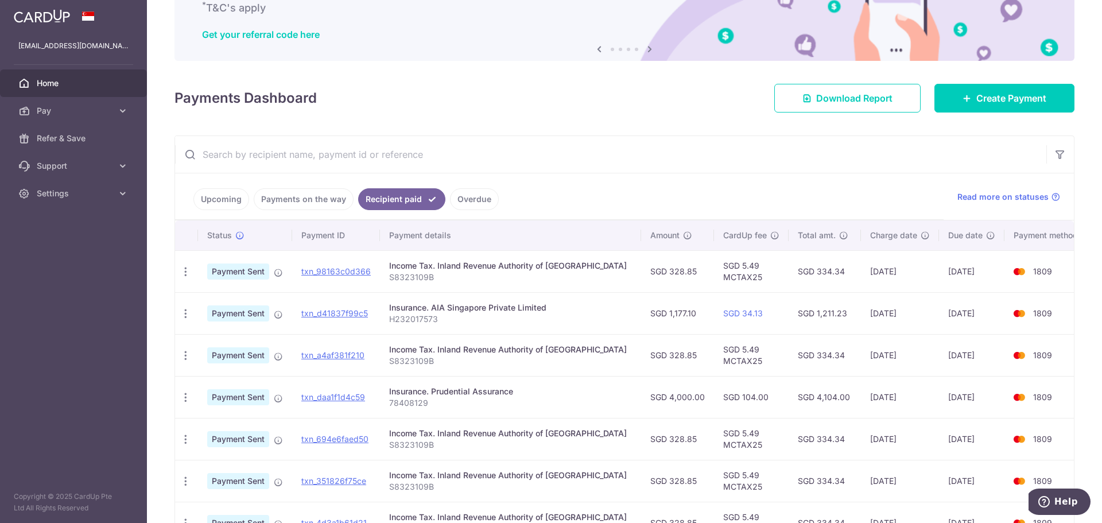
click at [222, 201] on link "Upcoming" at bounding box center [221, 199] width 56 height 22
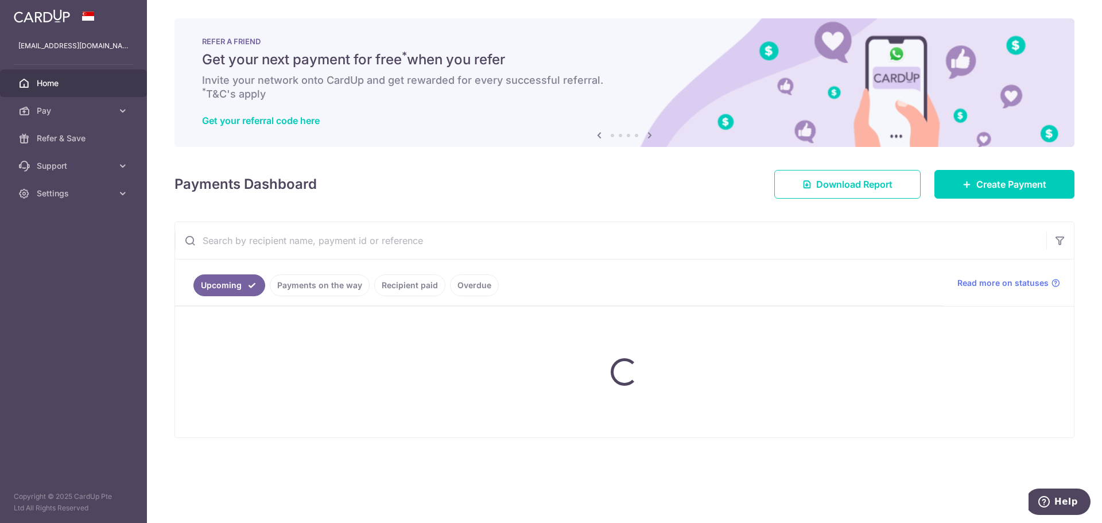
scroll to position [0, 0]
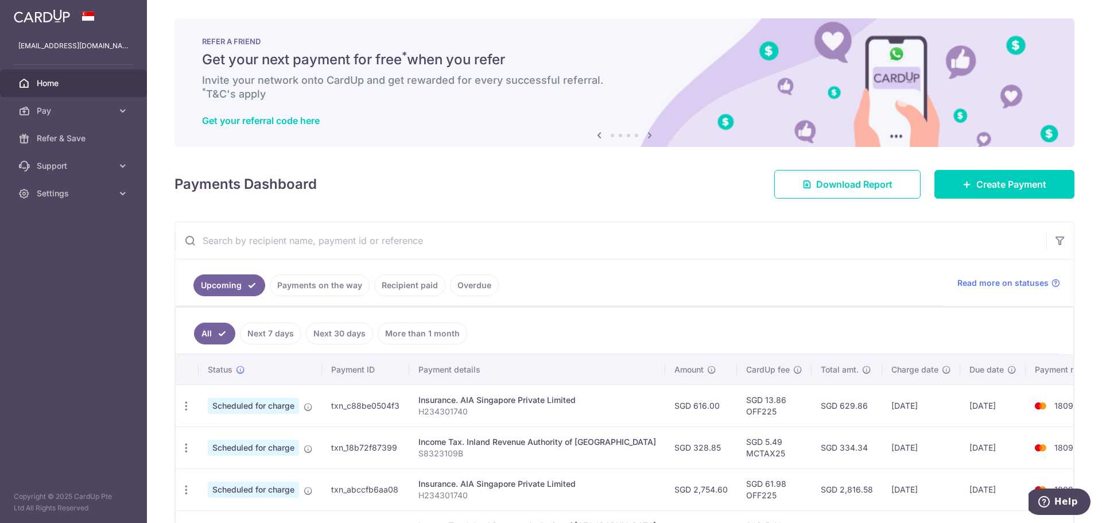
click at [309, 288] on link "Payments on the way" at bounding box center [320, 285] width 100 height 22
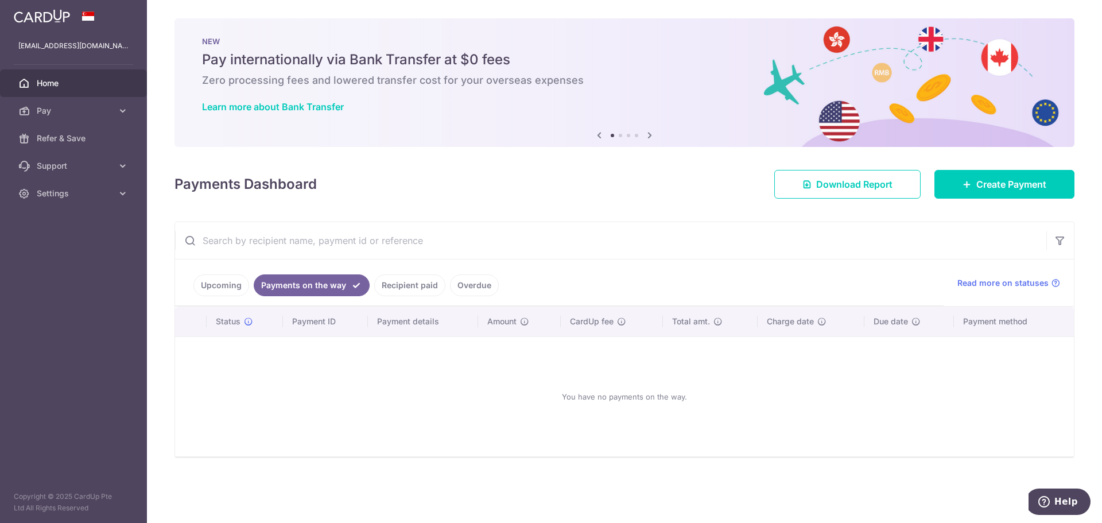
click at [233, 295] on link "Upcoming" at bounding box center [221, 285] width 56 height 22
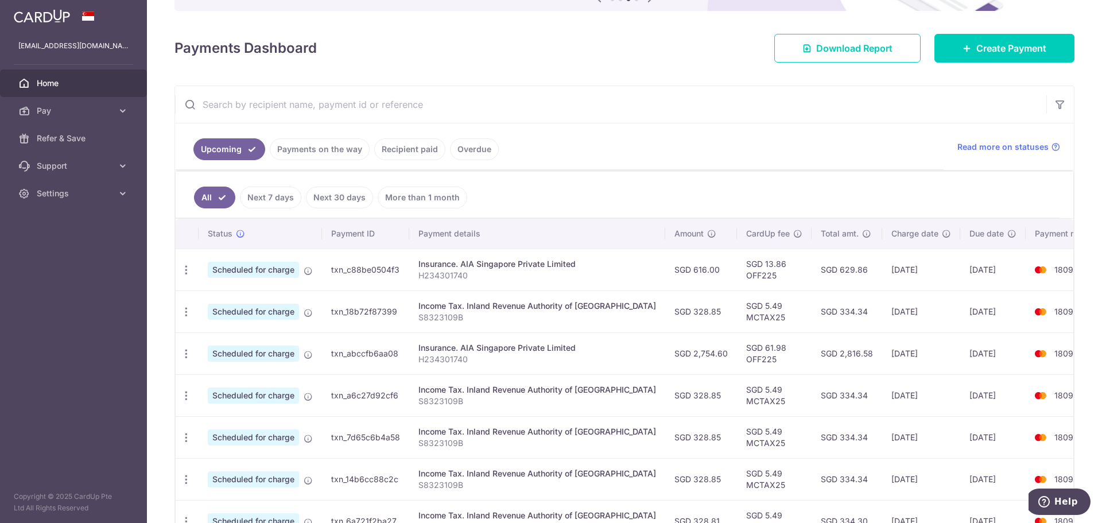
scroll to position [211, 0]
